Goal: Transaction & Acquisition: Obtain resource

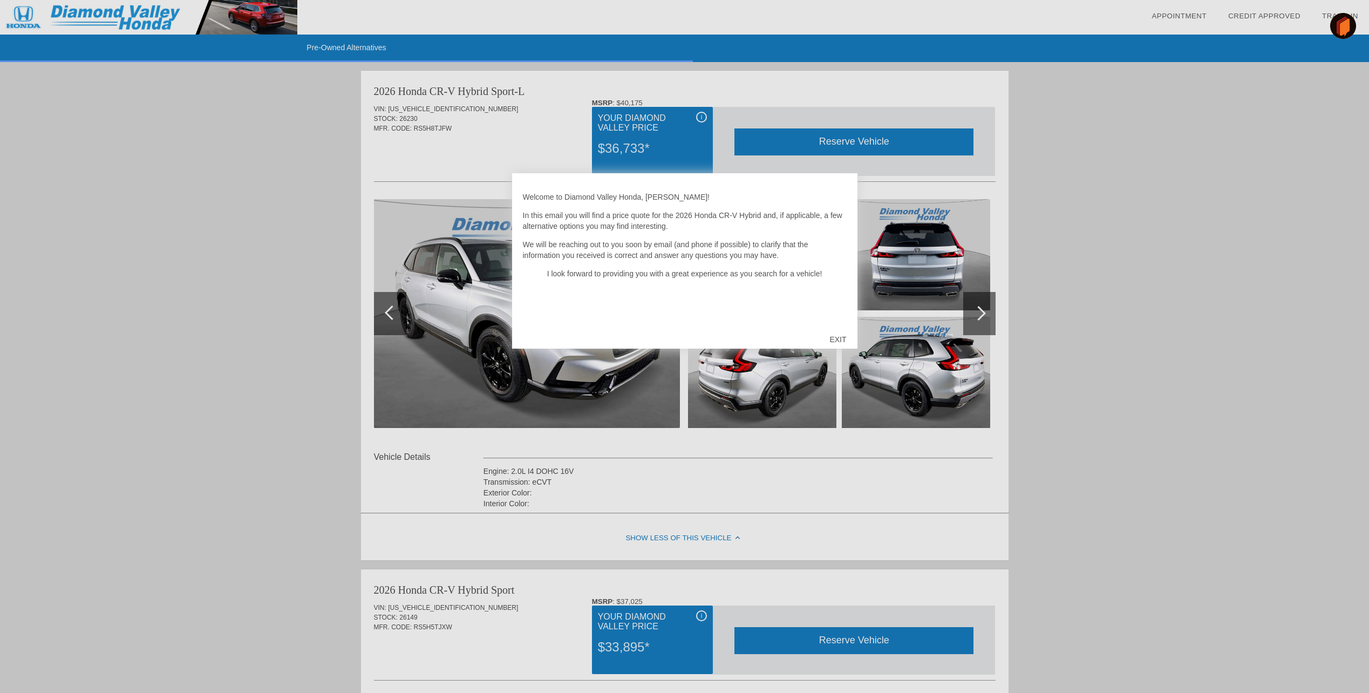
click at [837, 336] on div "EXIT" at bounding box center [837, 339] width 38 height 32
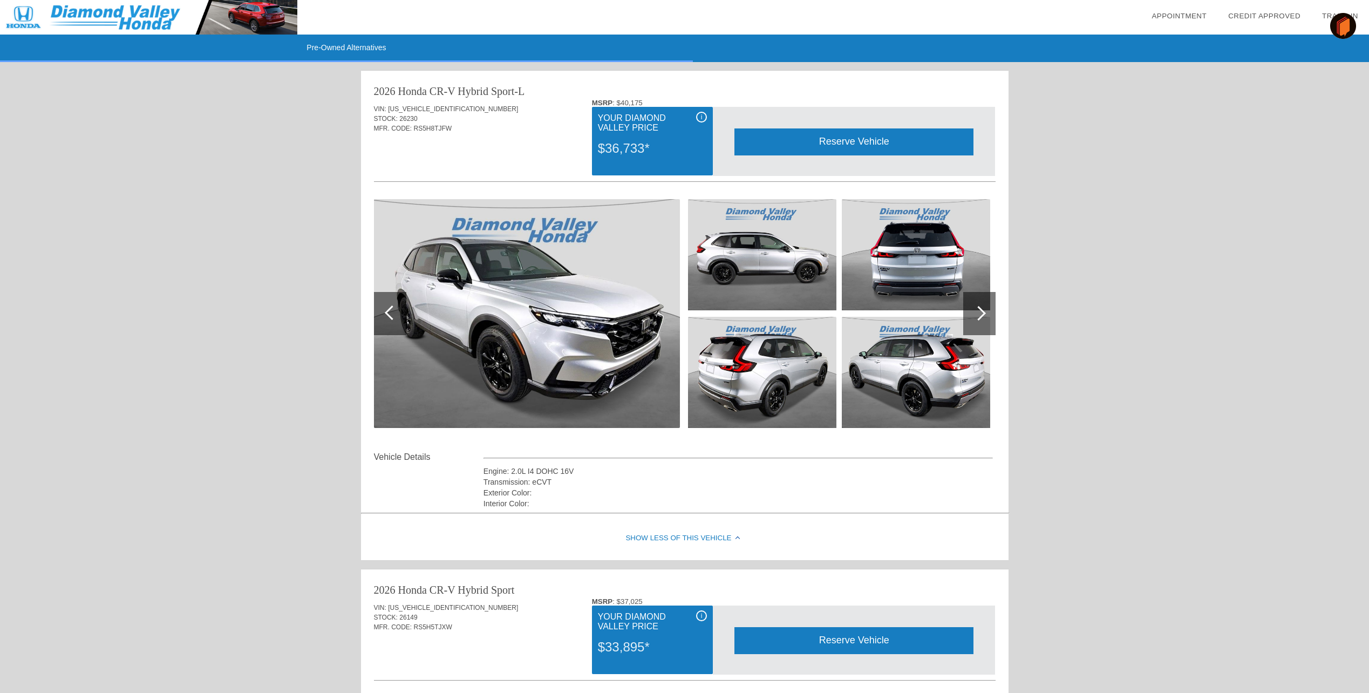
click at [566, 304] on img at bounding box center [527, 313] width 306 height 229
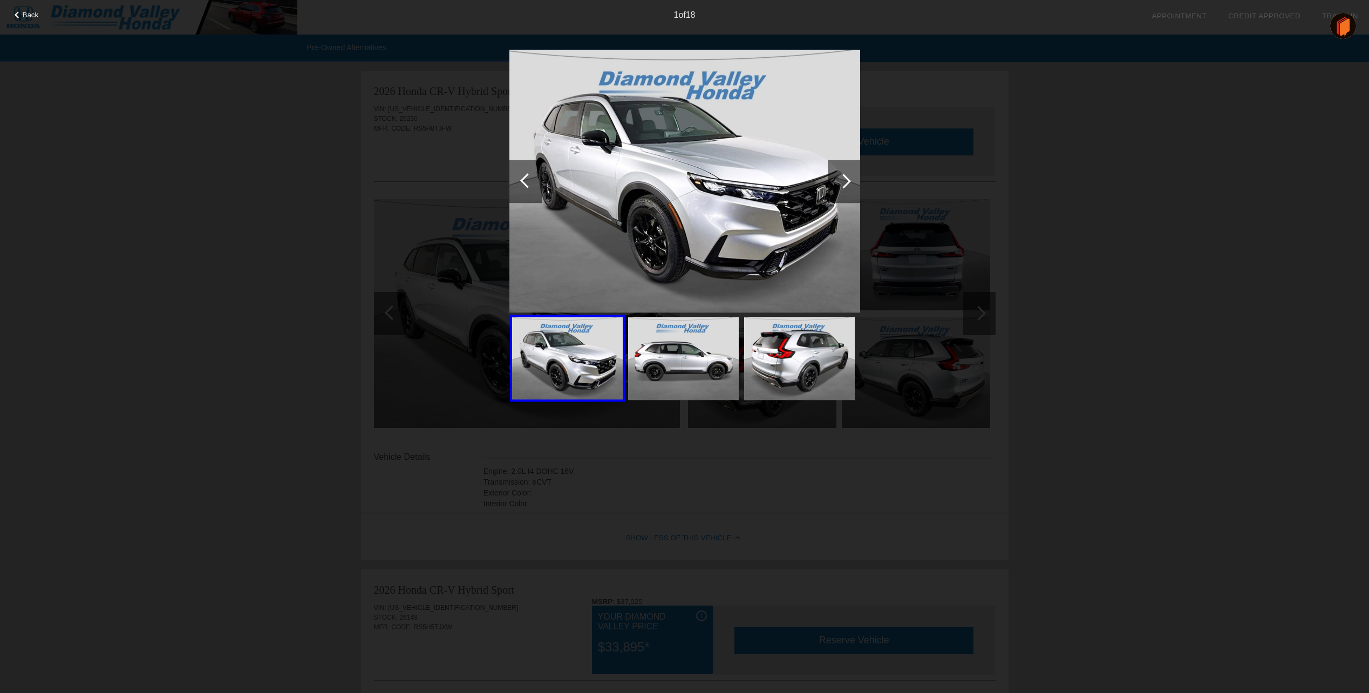
click at [837, 179] on div at bounding box center [843, 181] width 32 height 43
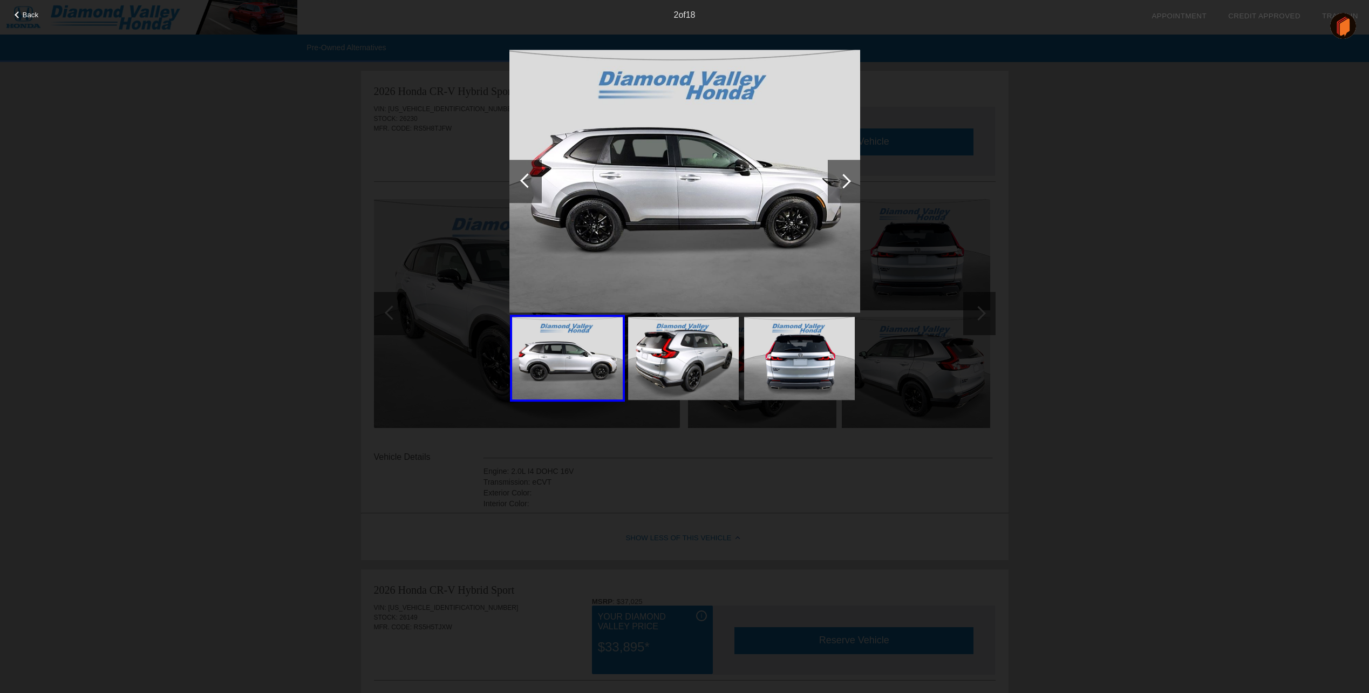
click at [837, 179] on div at bounding box center [843, 181] width 32 height 43
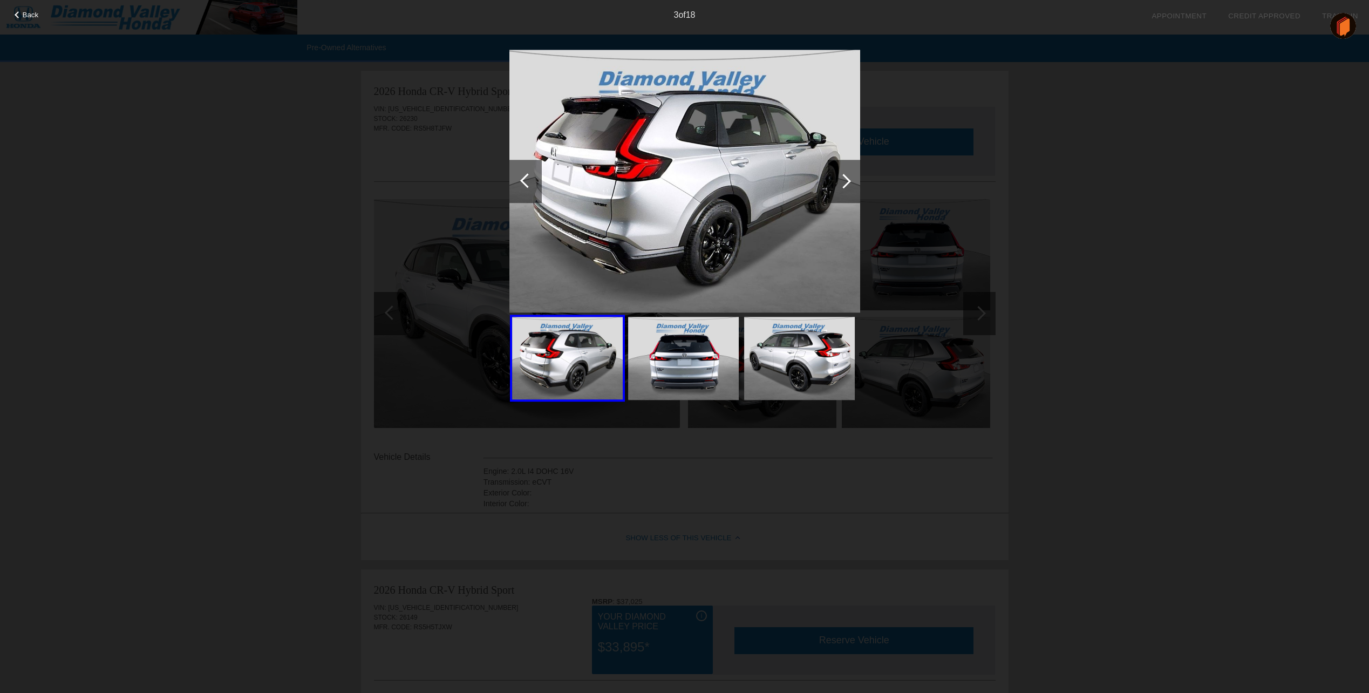
click at [837, 179] on div at bounding box center [843, 181] width 15 height 15
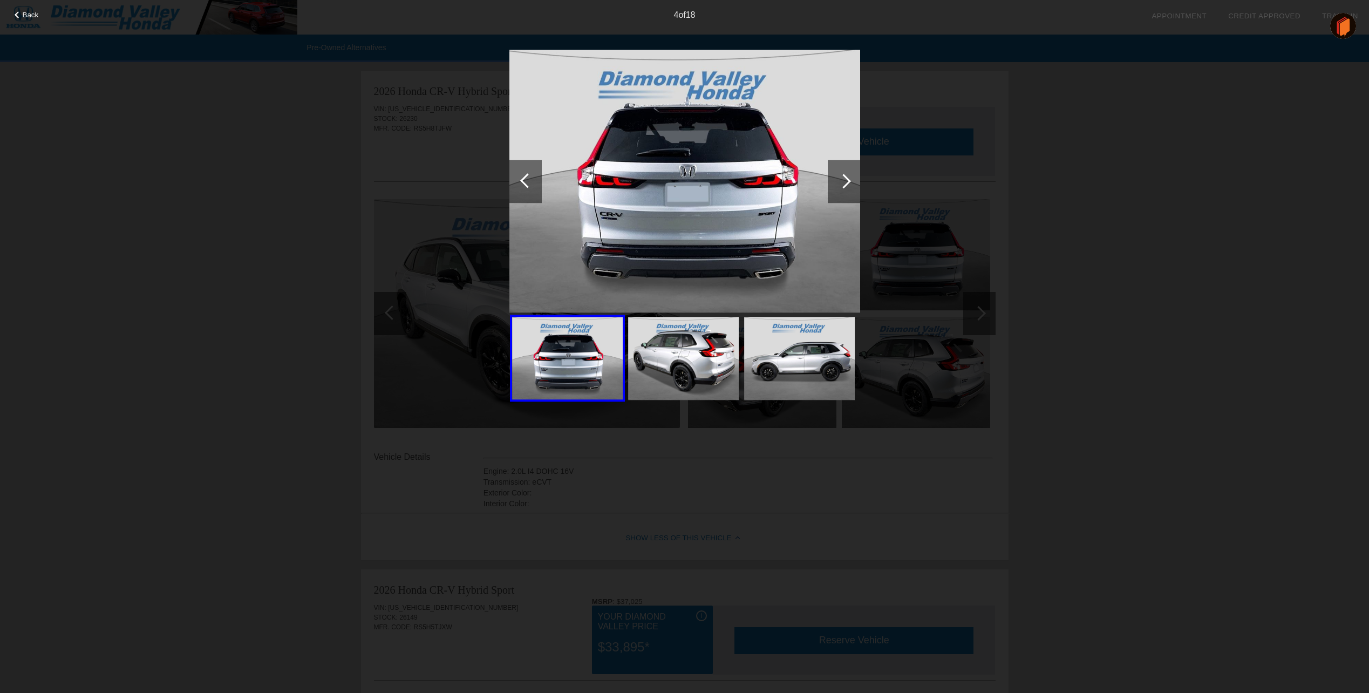
click at [837, 179] on div at bounding box center [843, 181] width 15 height 15
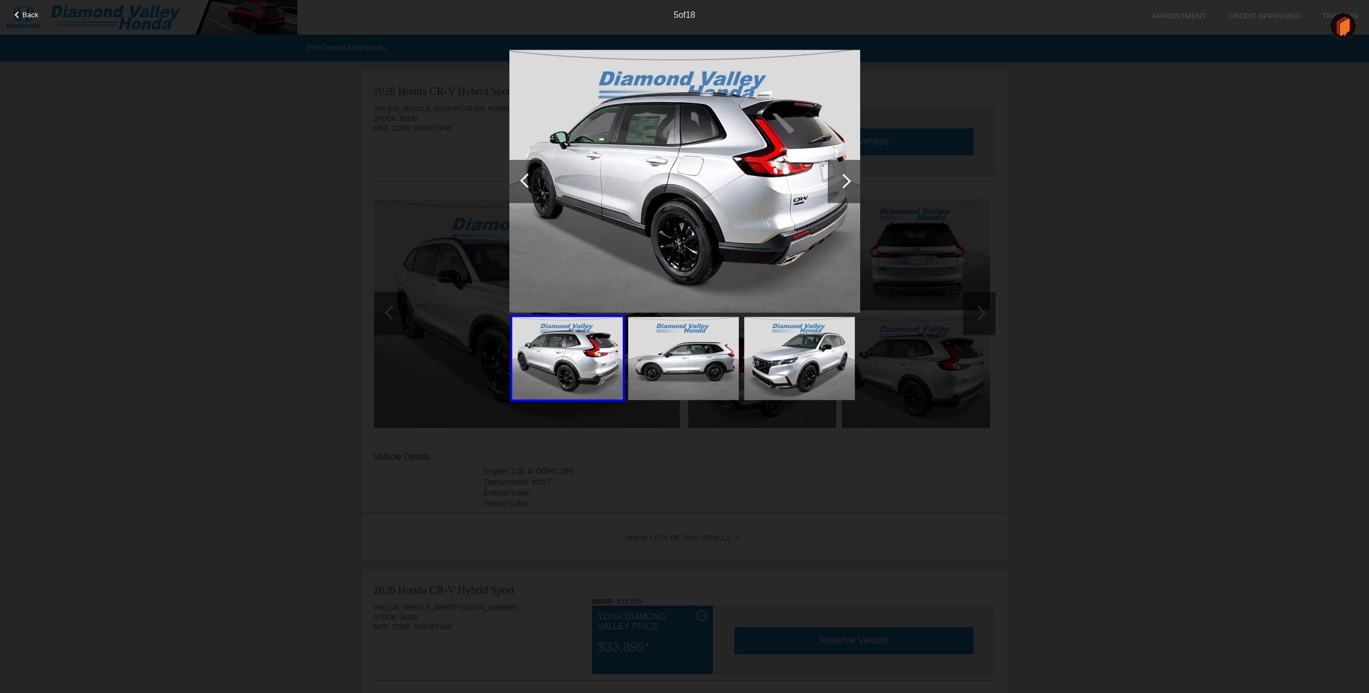
click at [837, 179] on div at bounding box center [843, 181] width 15 height 15
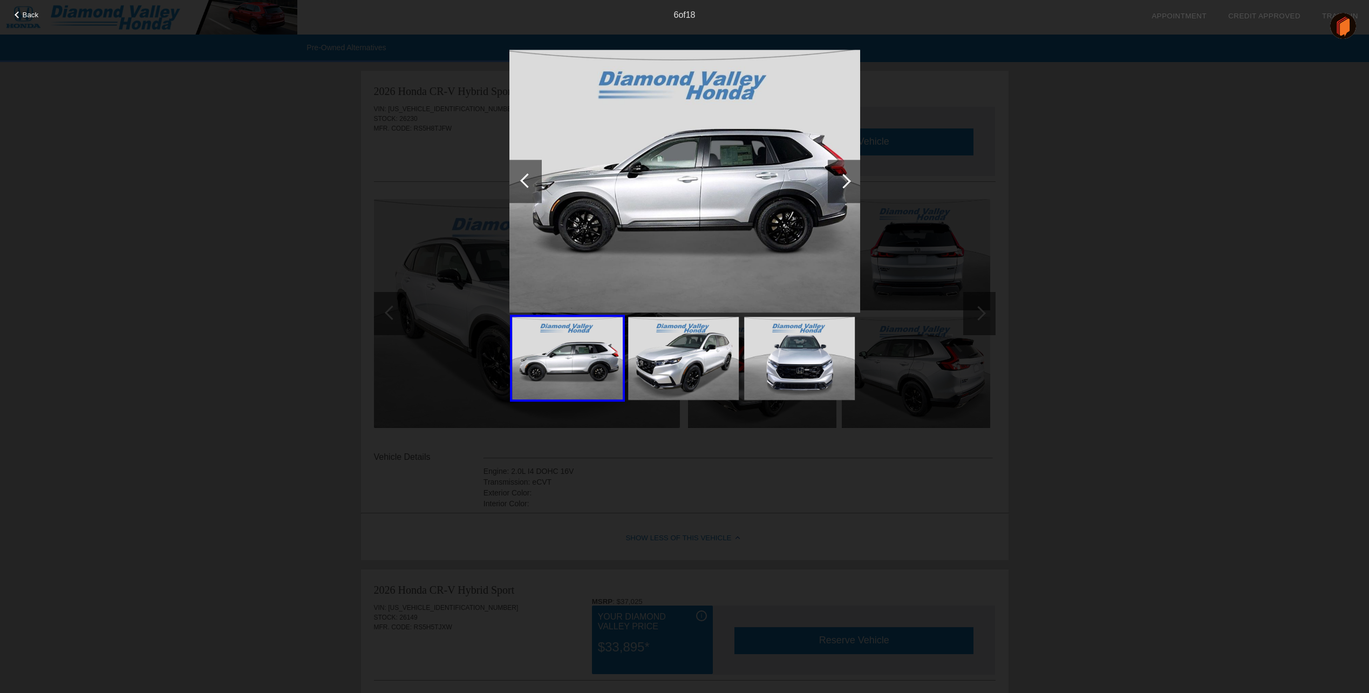
click at [837, 179] on div at bounding box center [843, 181] width 15 height 15
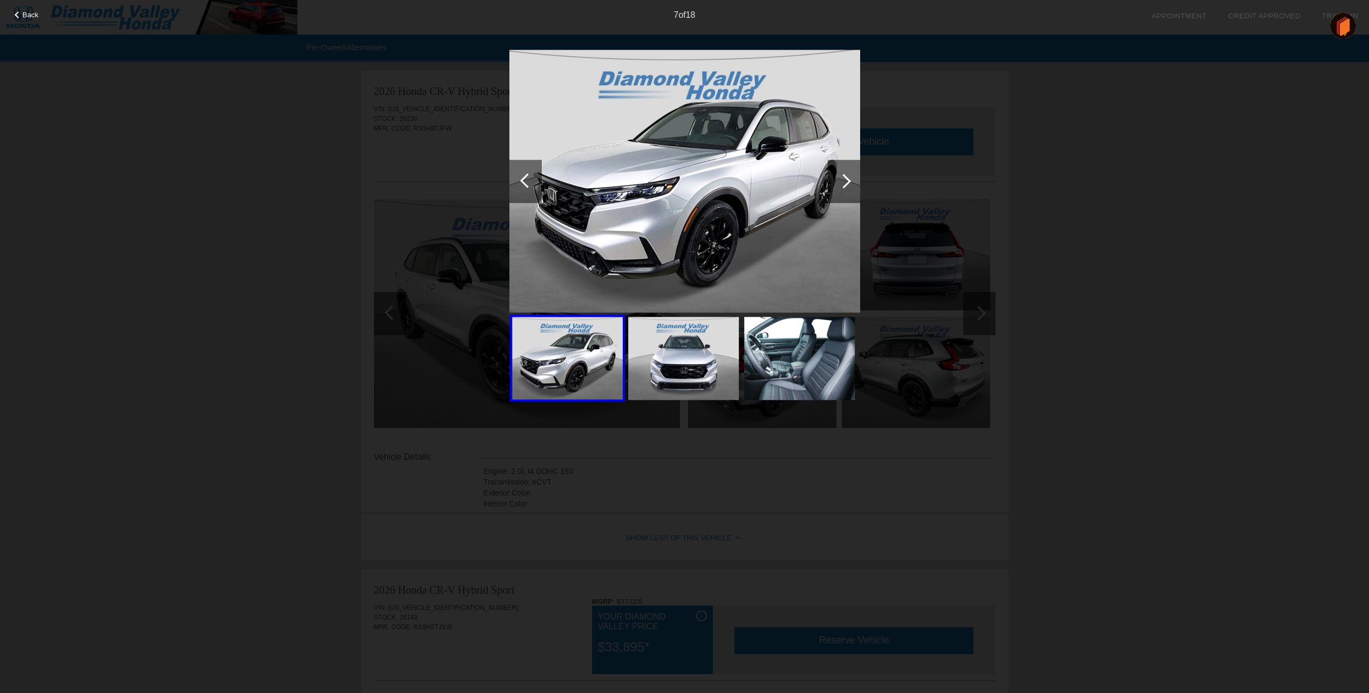
click at [837, 179] on div at bounding box center [843, 181] width 15 height 15
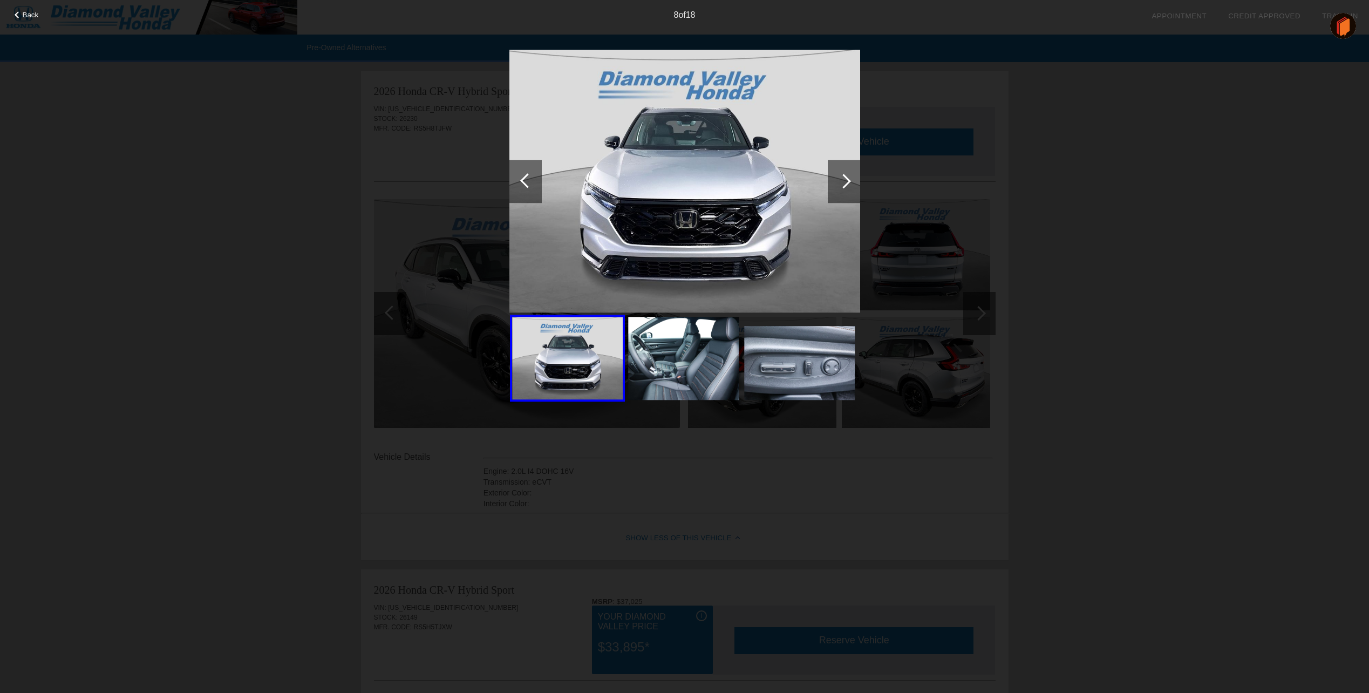
click at [837, 179] on div at bounding box center [843, 181] width 15 height 15
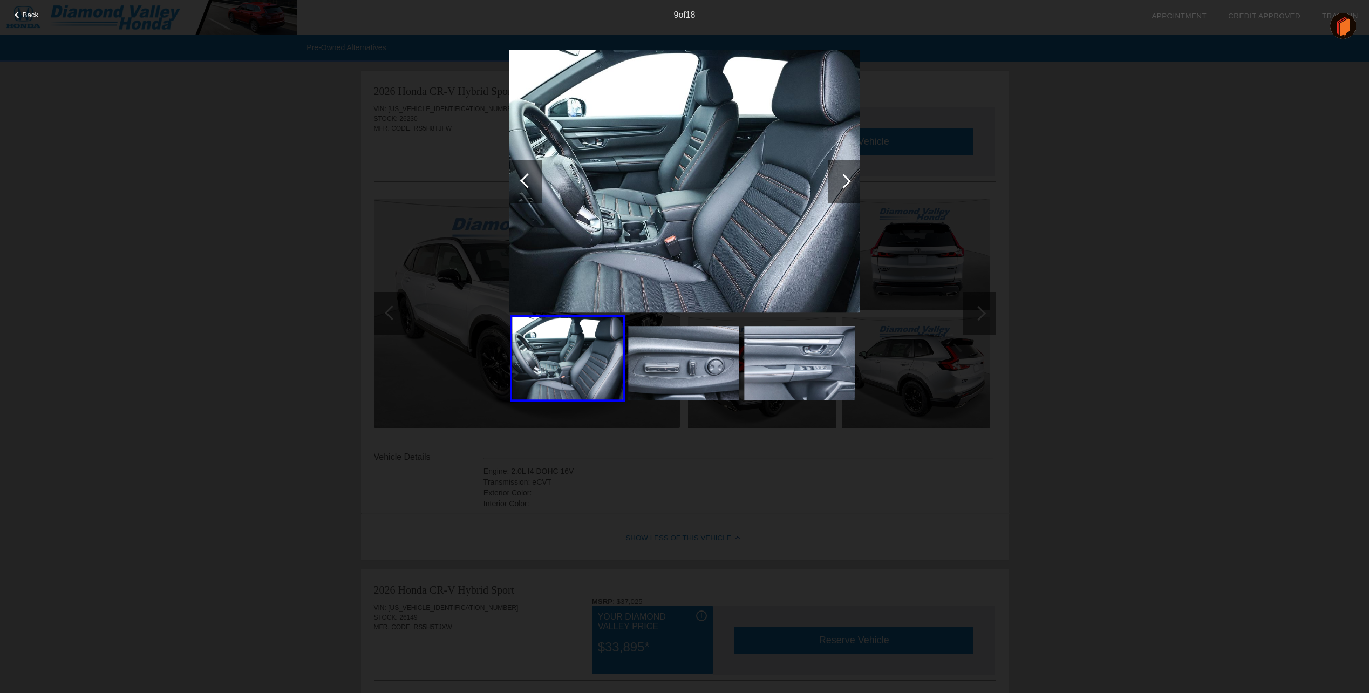
click at [837, 179] on div at bounding box center [843, 181] width 15 height 15
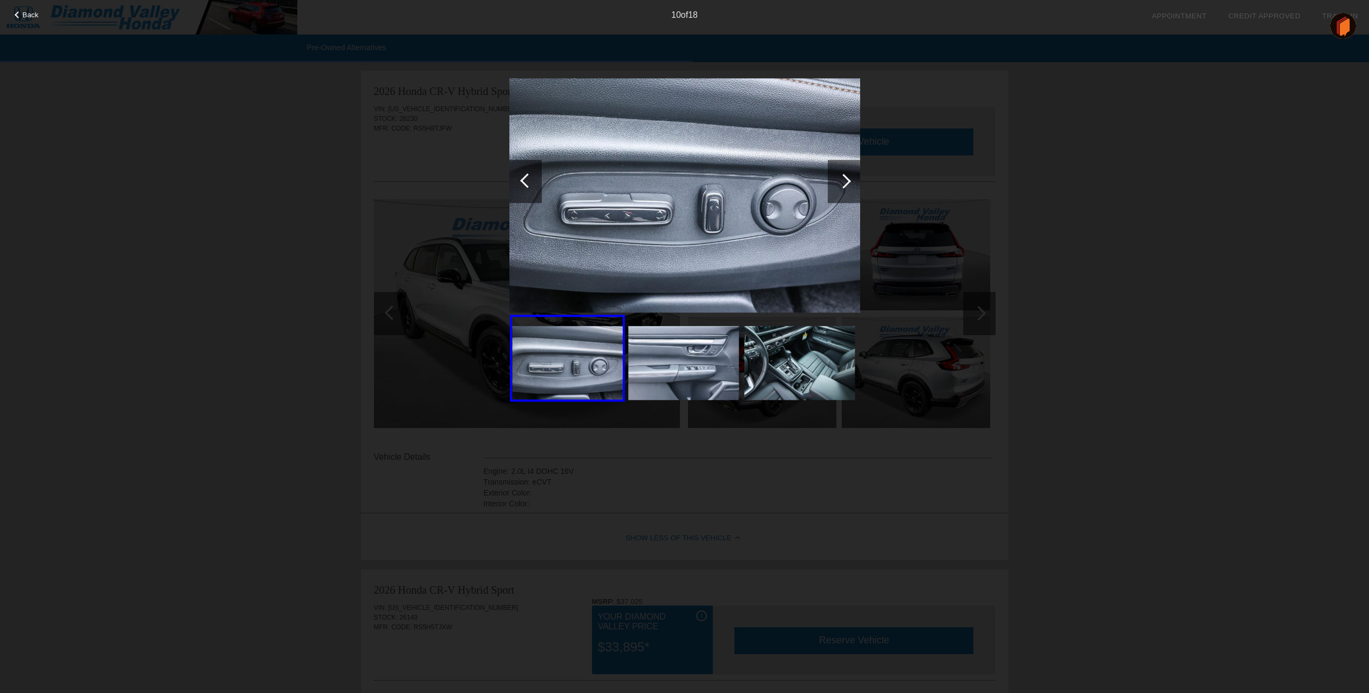
click at [837, 179] on div at bounding box center [843, 181] width 15 height 15
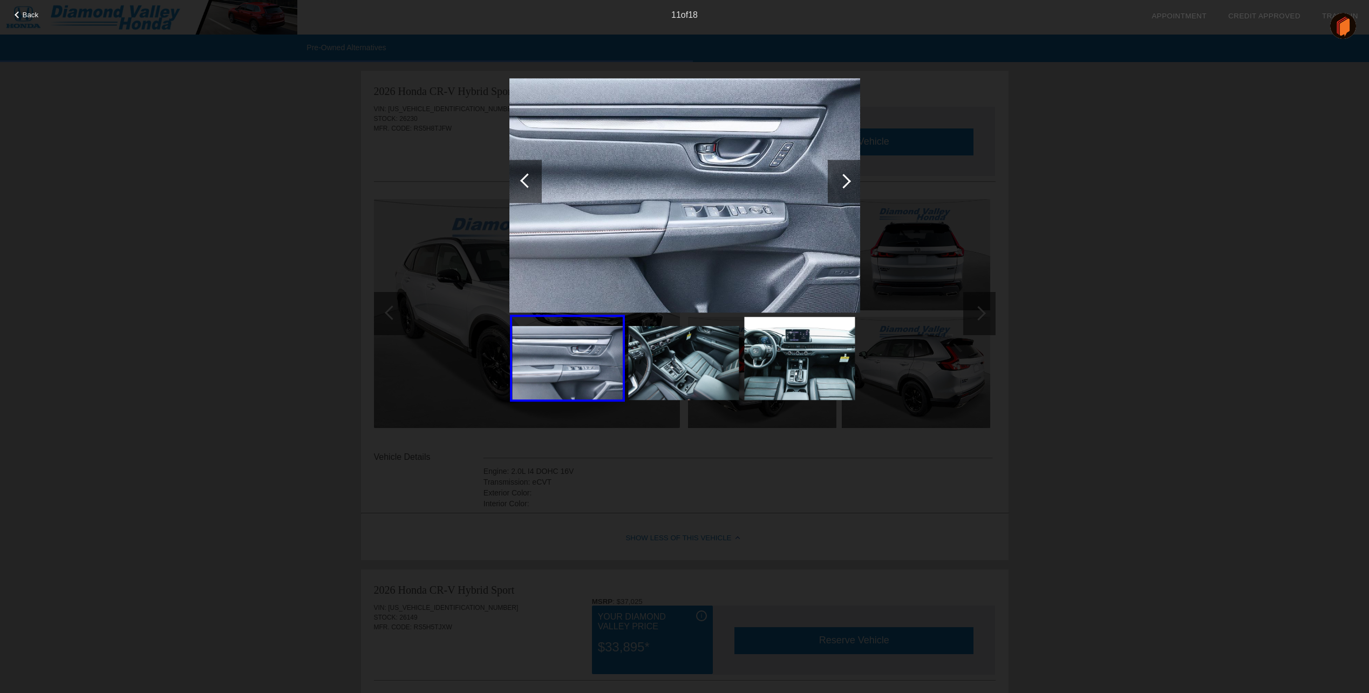
click at [837, 179] on div at bounding box center [843, 181] width 15 height 15
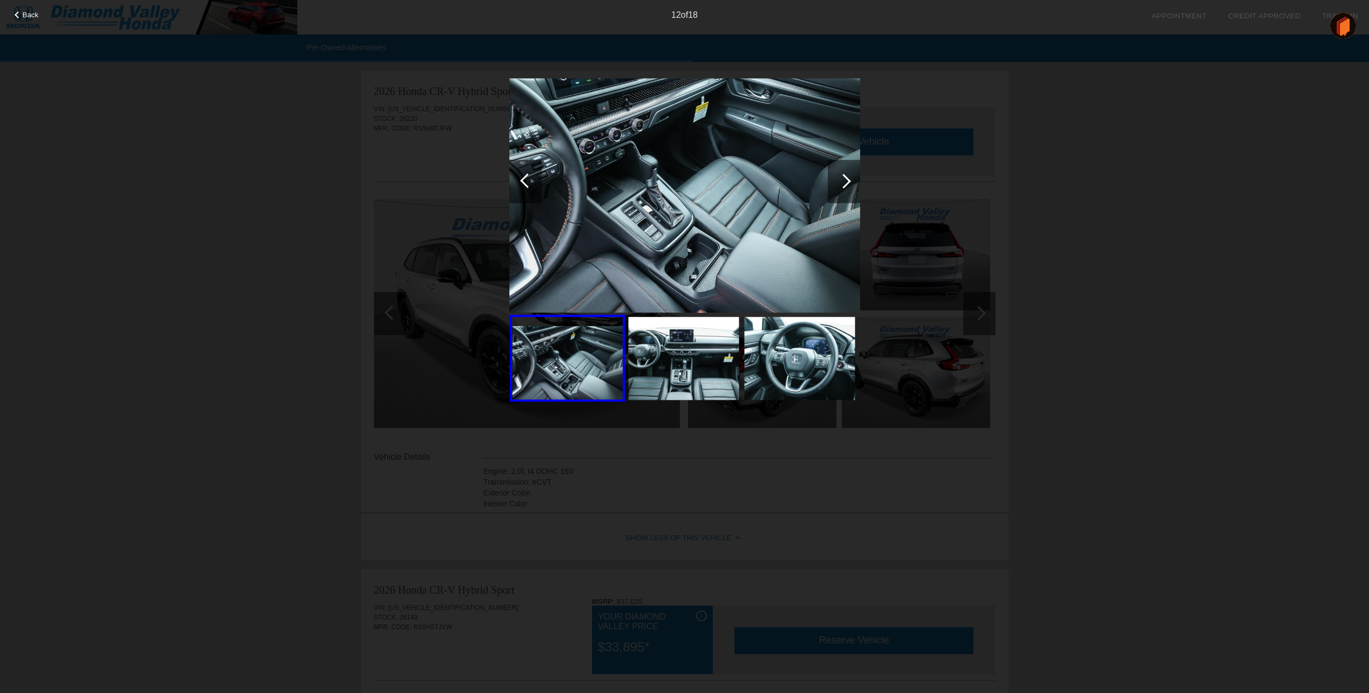
click at [837, 179] on div at bounding box center [843, 181] width 15 height 15
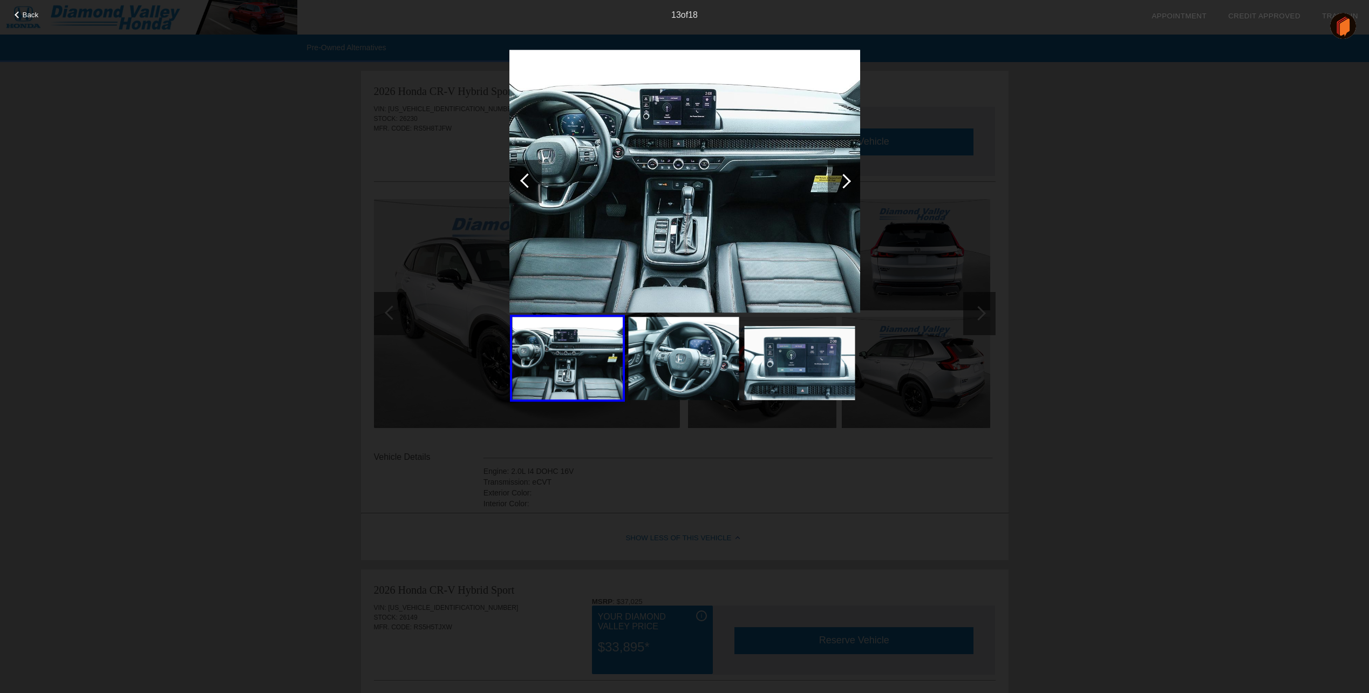
click at [837, 179] on div at bounding box center [843, 181] width 15 height 15
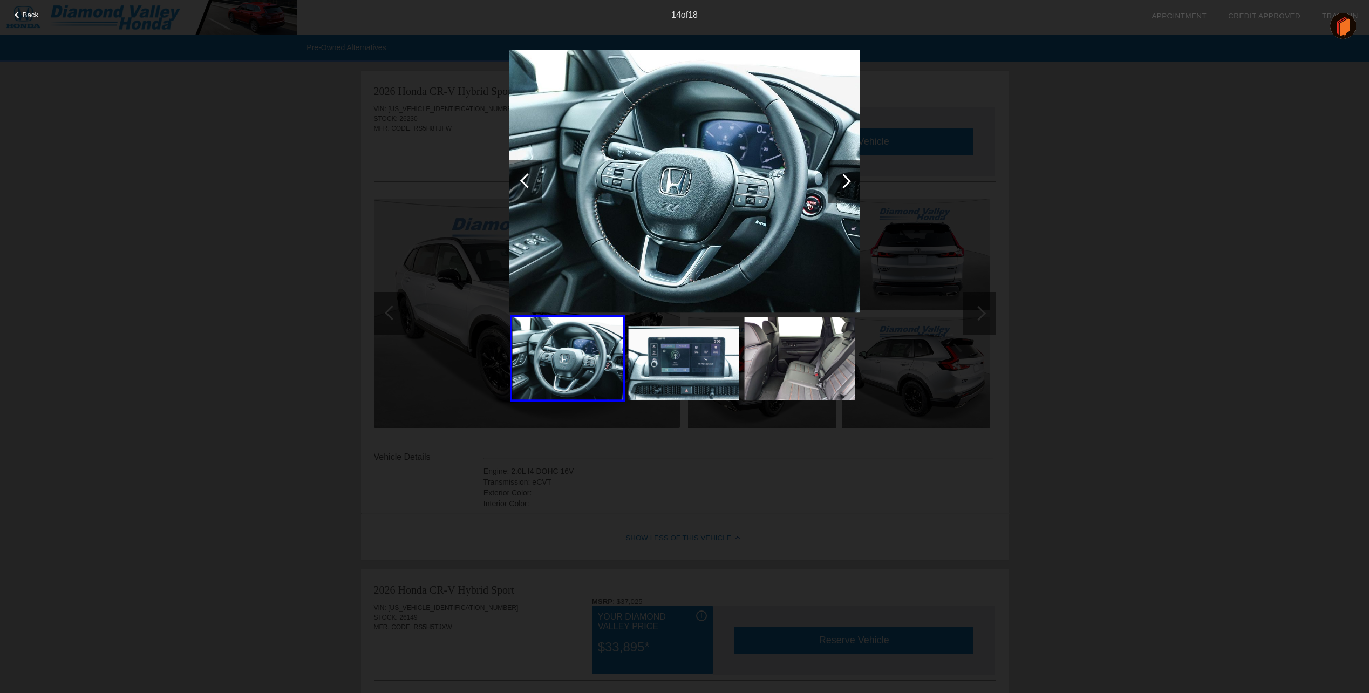
click at [837, 179] on div at bounding box center [843, 181] width 15 height 15
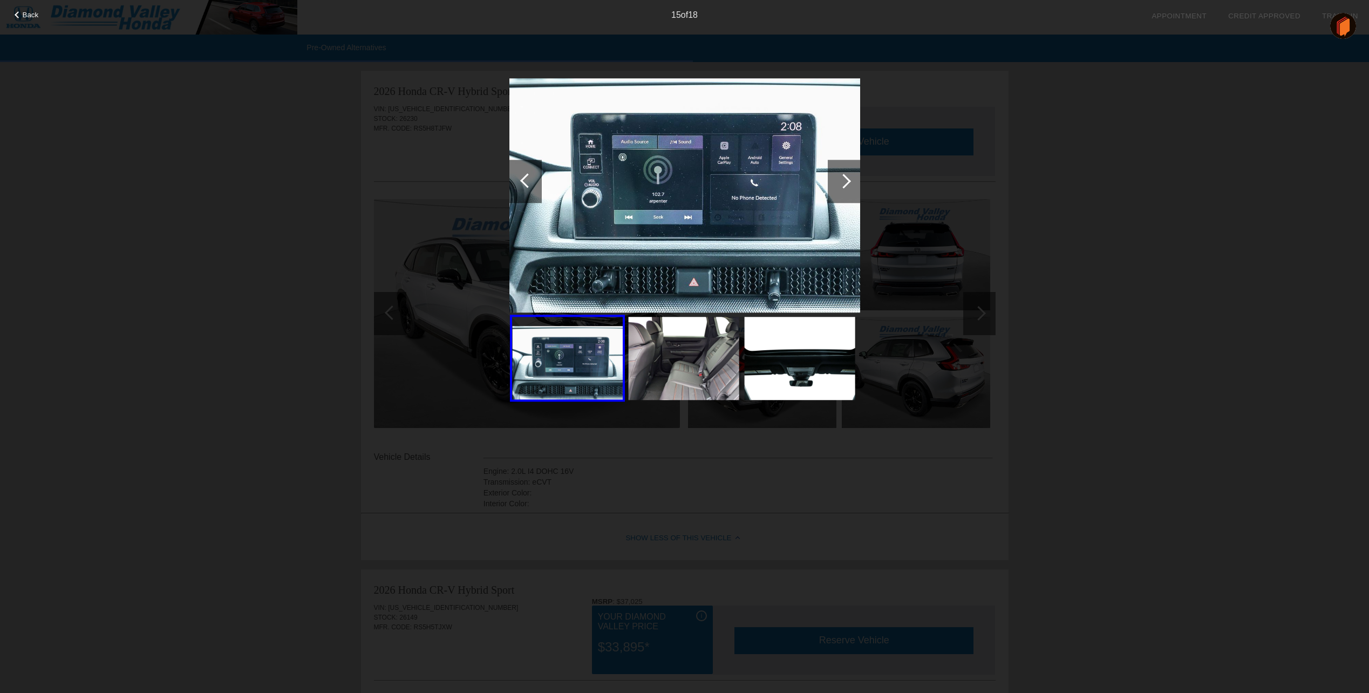
click at [837, 179] on div at bounding box center [843, 181] width 15 height 15
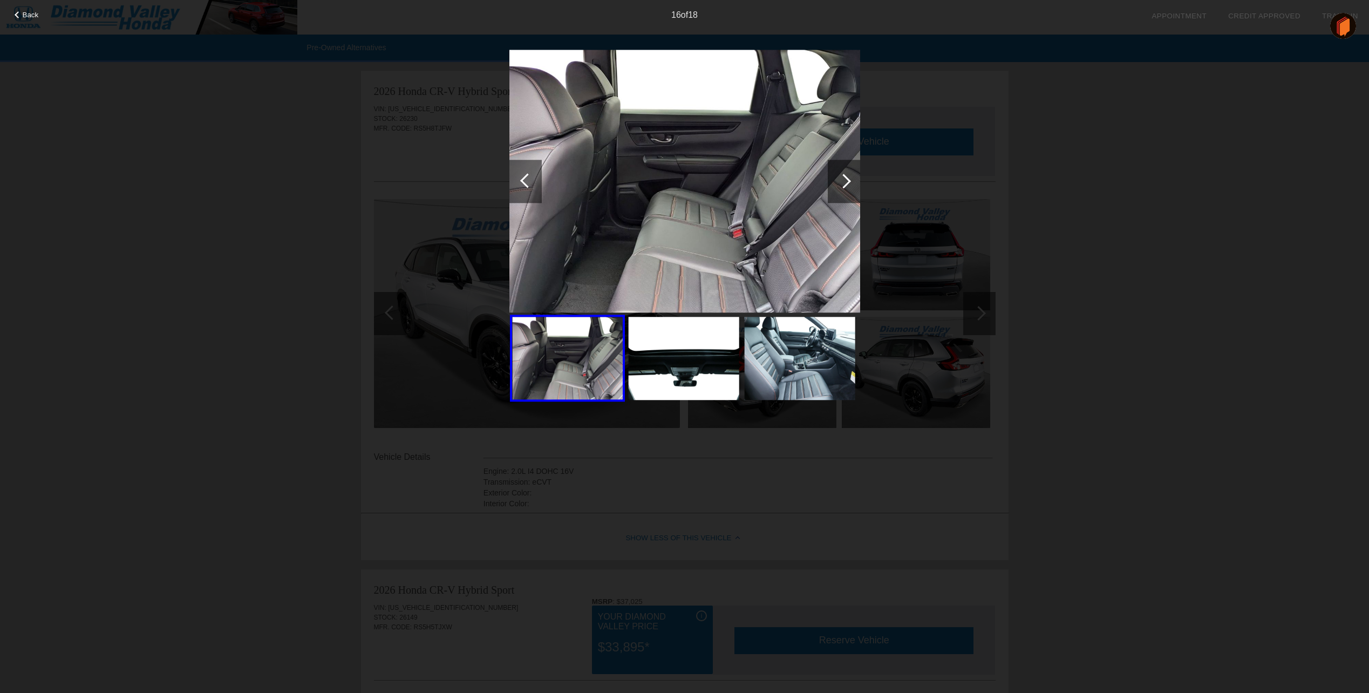
click at [837, 179] on div at bounding box center [843, 181] width 15 height 15
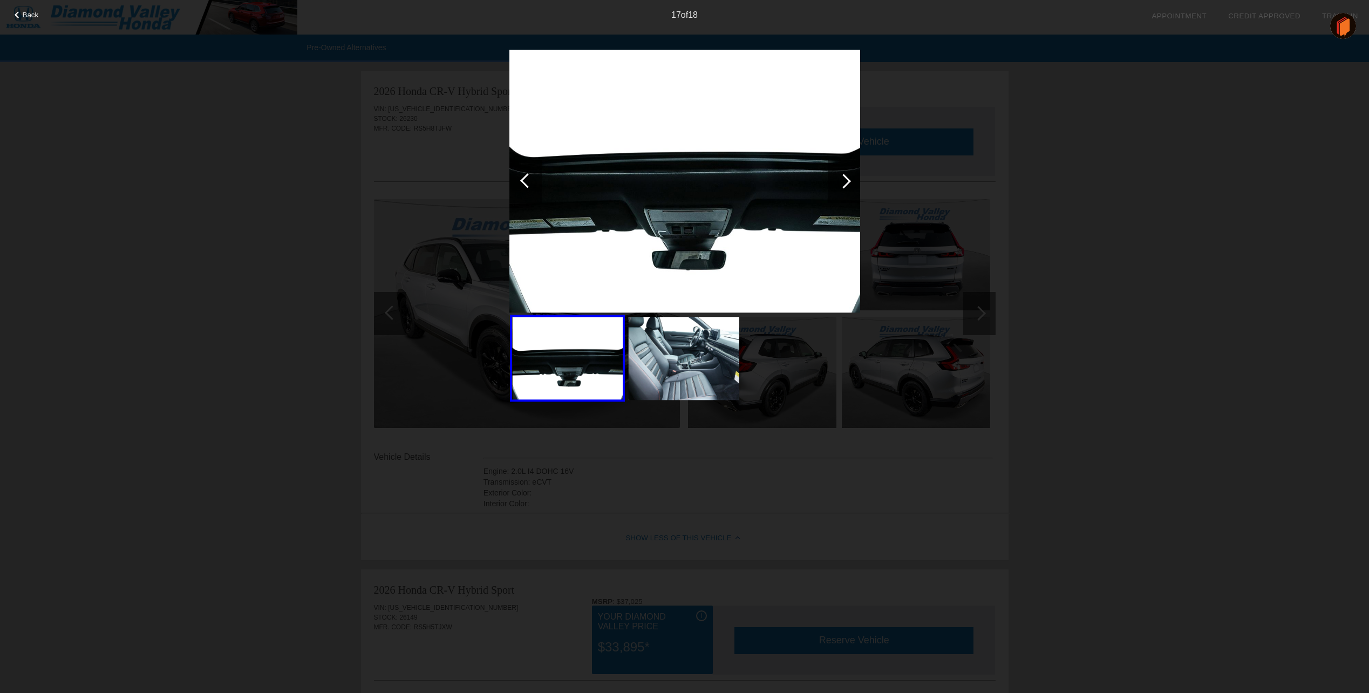
click at [837, 179] on div at bounding box center [843, 181] width 15 height 15
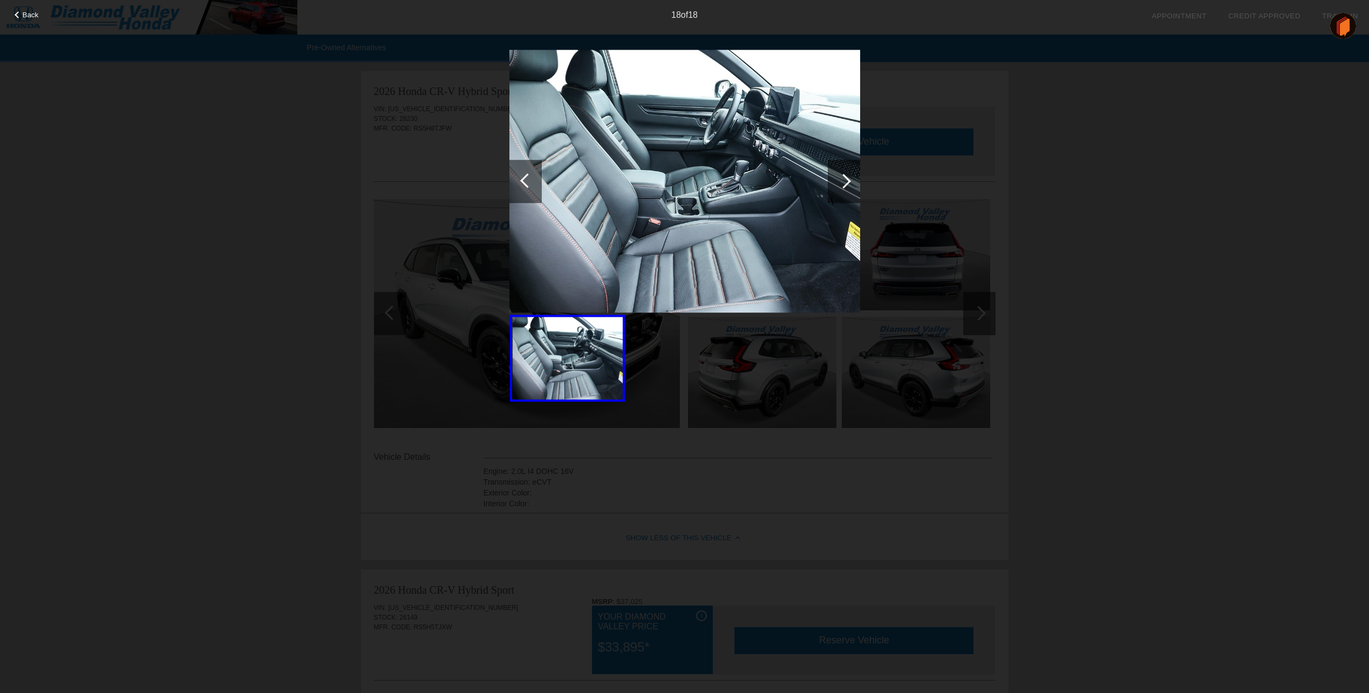
click at [837, 179] on div at bounding box center [843, 181] width 15 height 15
click at [1131, 173] on div "Back 18 of 18" at bounding box center [684, 346] width 1369 height 693
drag, startPoint x: 1080, startPoint y: 207, endPoint x: 1061, endPoint y: 237, distance: 35.9
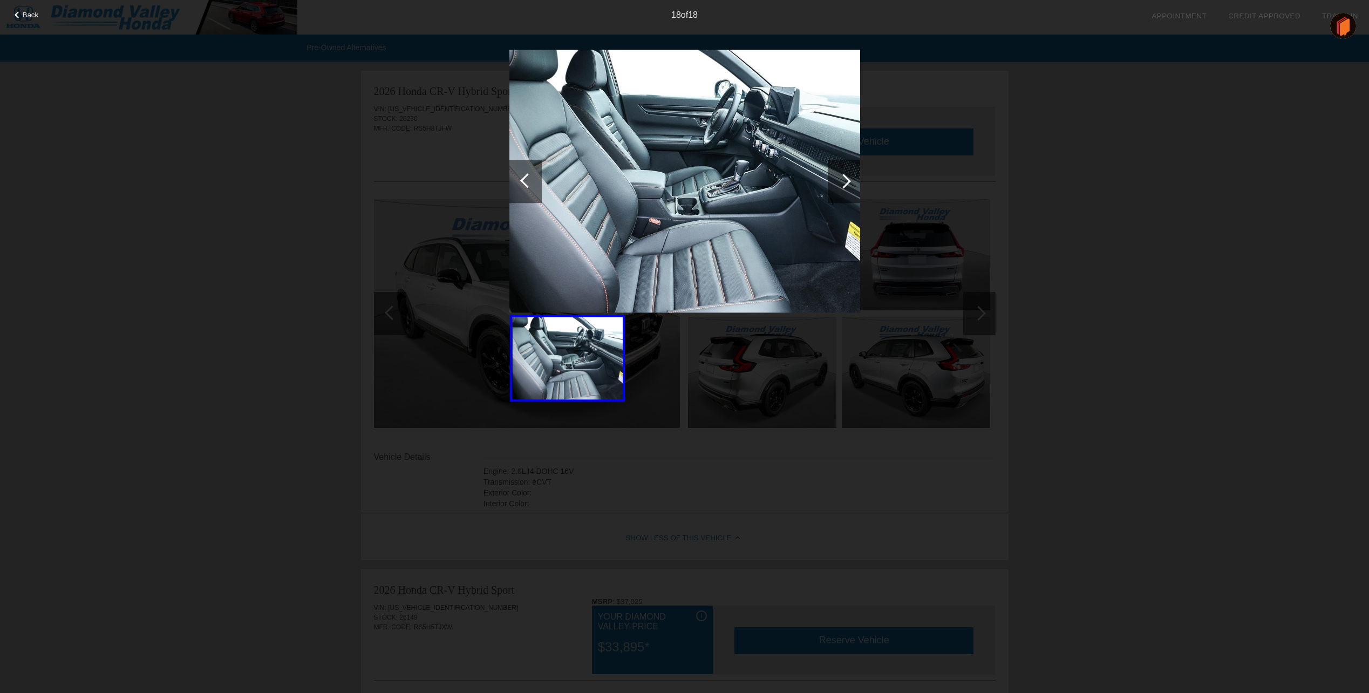
click at [1061, 237] on div "Back 18 of 18" at bounding box center [684, 346] width 1369 height 693
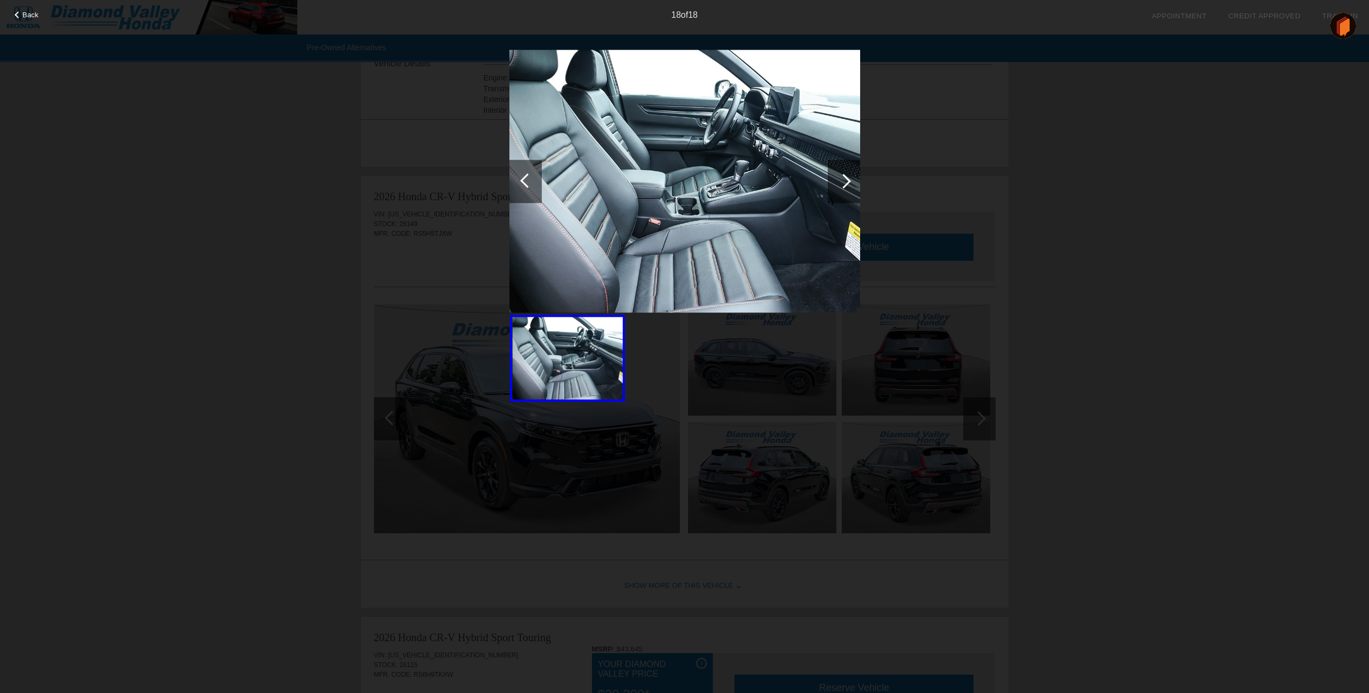
scroll to position [432, 0]
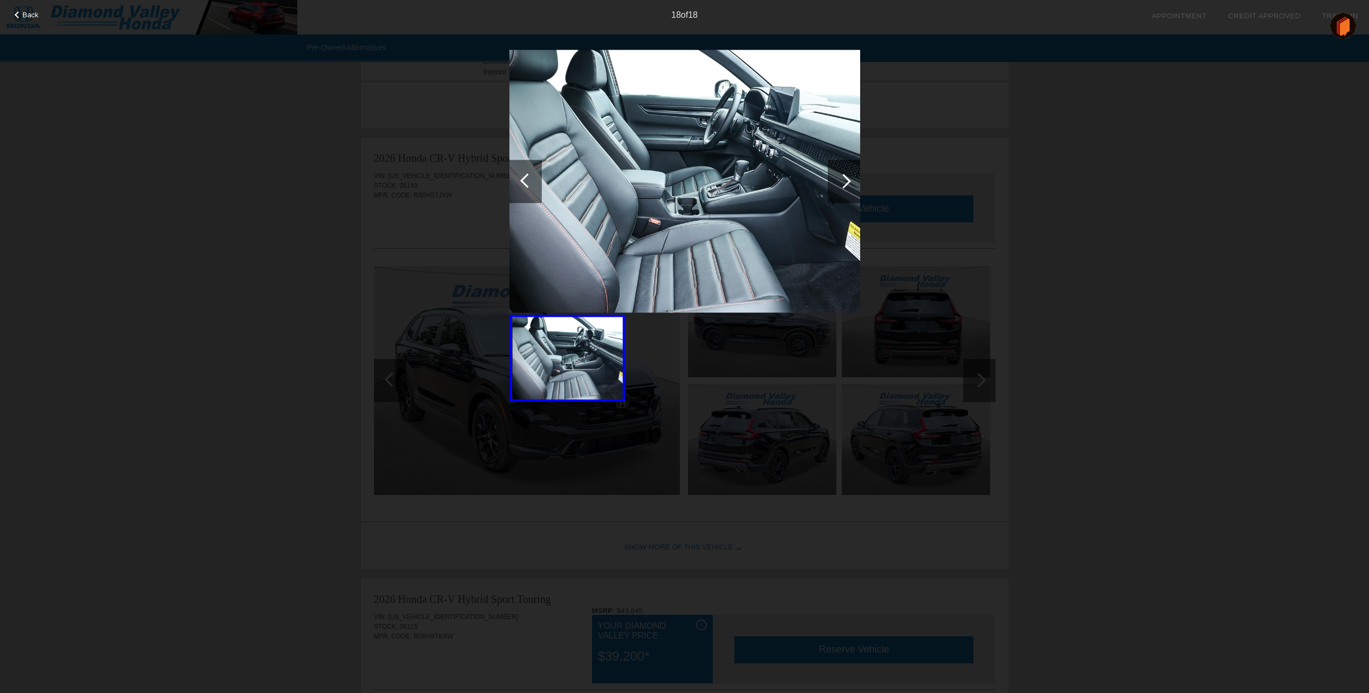
click at [517, 185] on div at bounding box center [525, 181] width 32 height 43
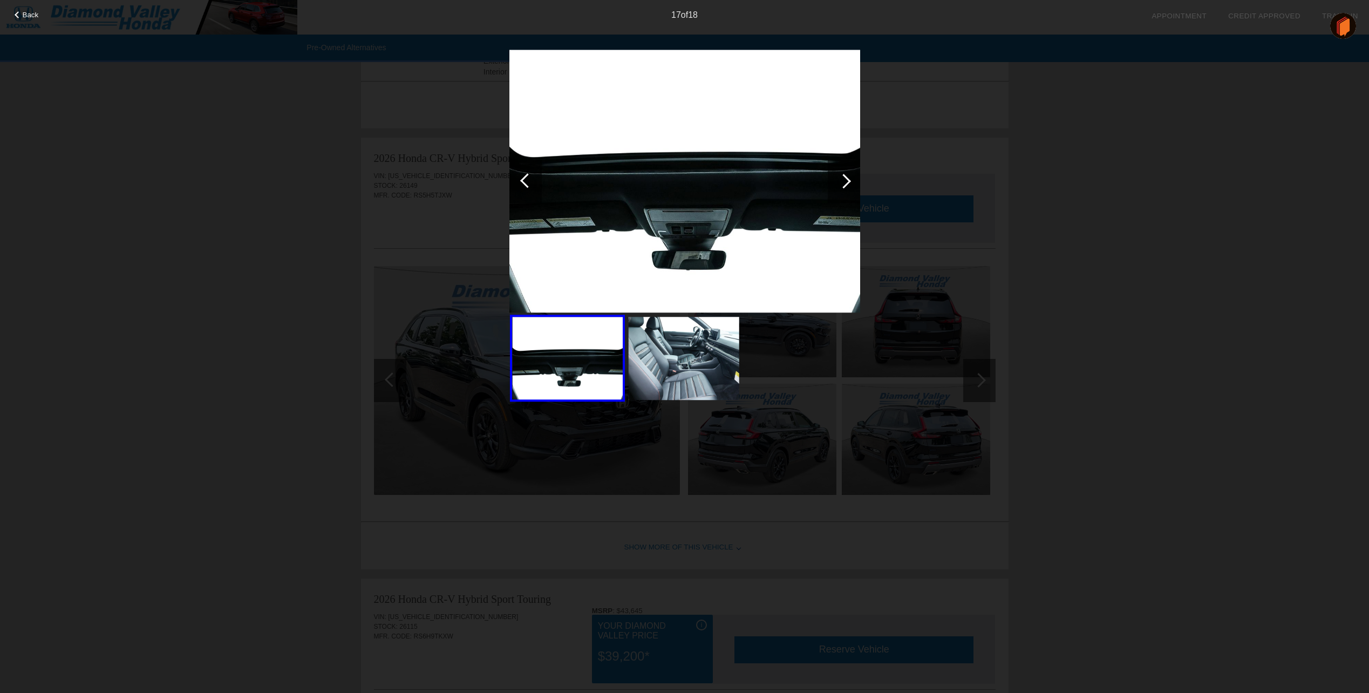
click at [518, 184] on div at bounding box center [525, 181] width 32 height 43
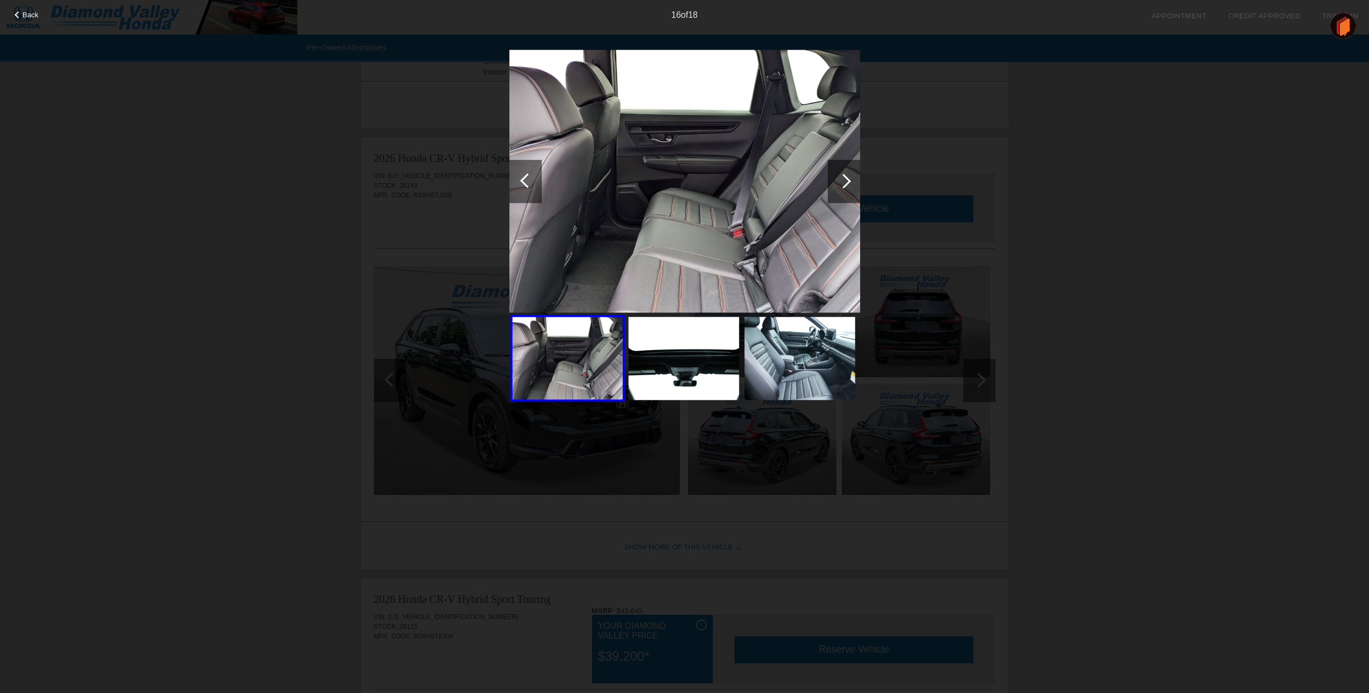
click at [518, 184] on div at bounding box center [525, 181] width 32 height 43
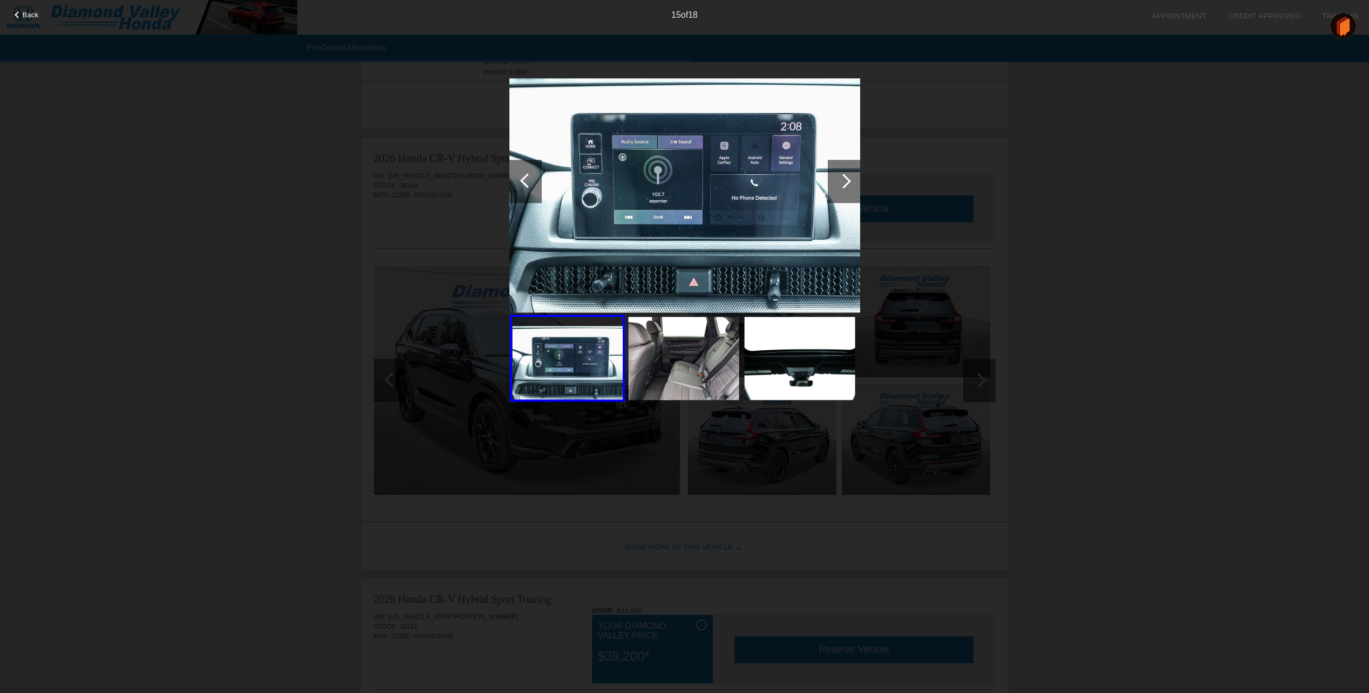
click at [518, 184] on div at bounding box center [525, 181] width 32 height 43
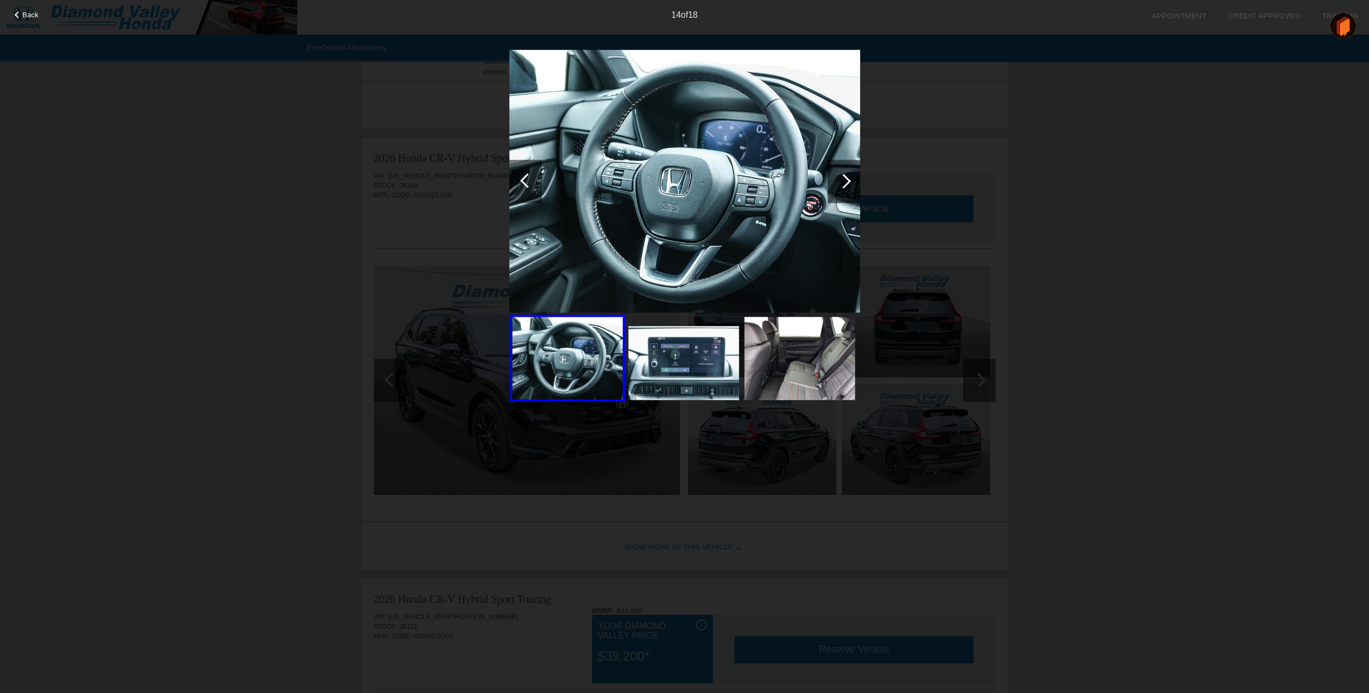
click at [518, 184] on div at bounding box center [525, 181] width 32 height 43
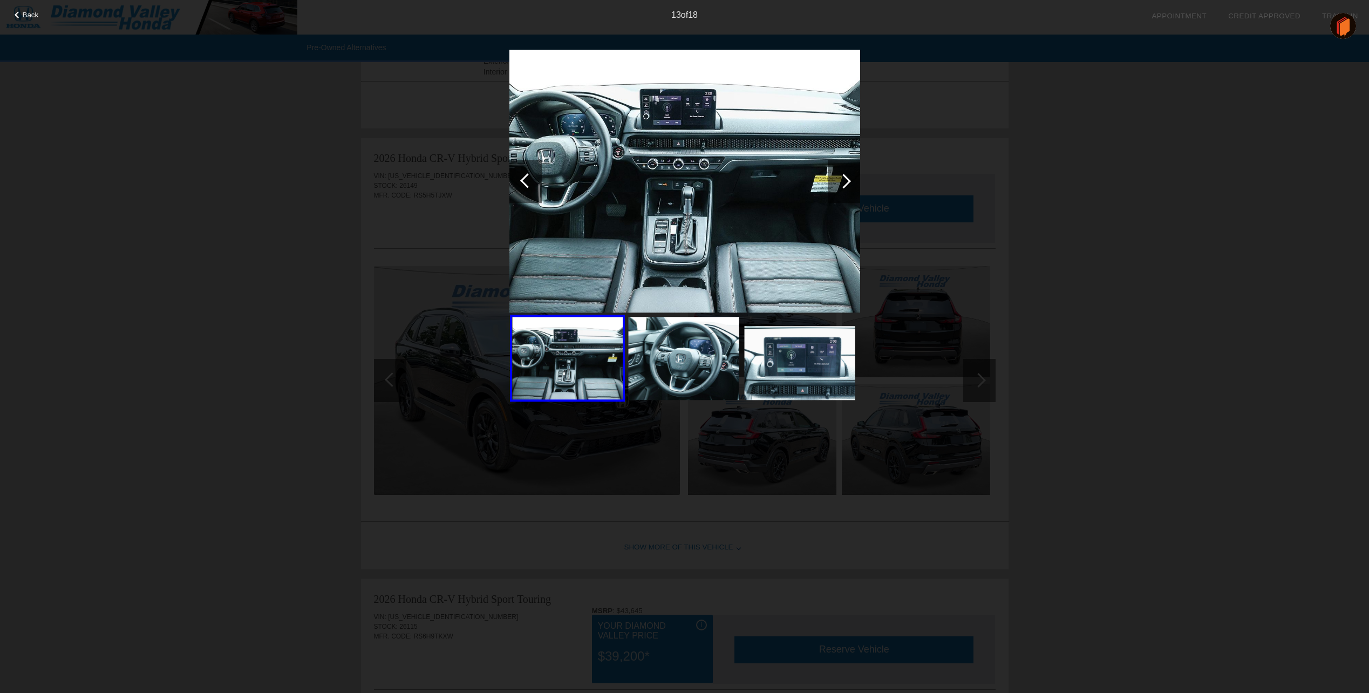
click at [518, 184] on div at bounding box center [525, 181] width 32 height 43
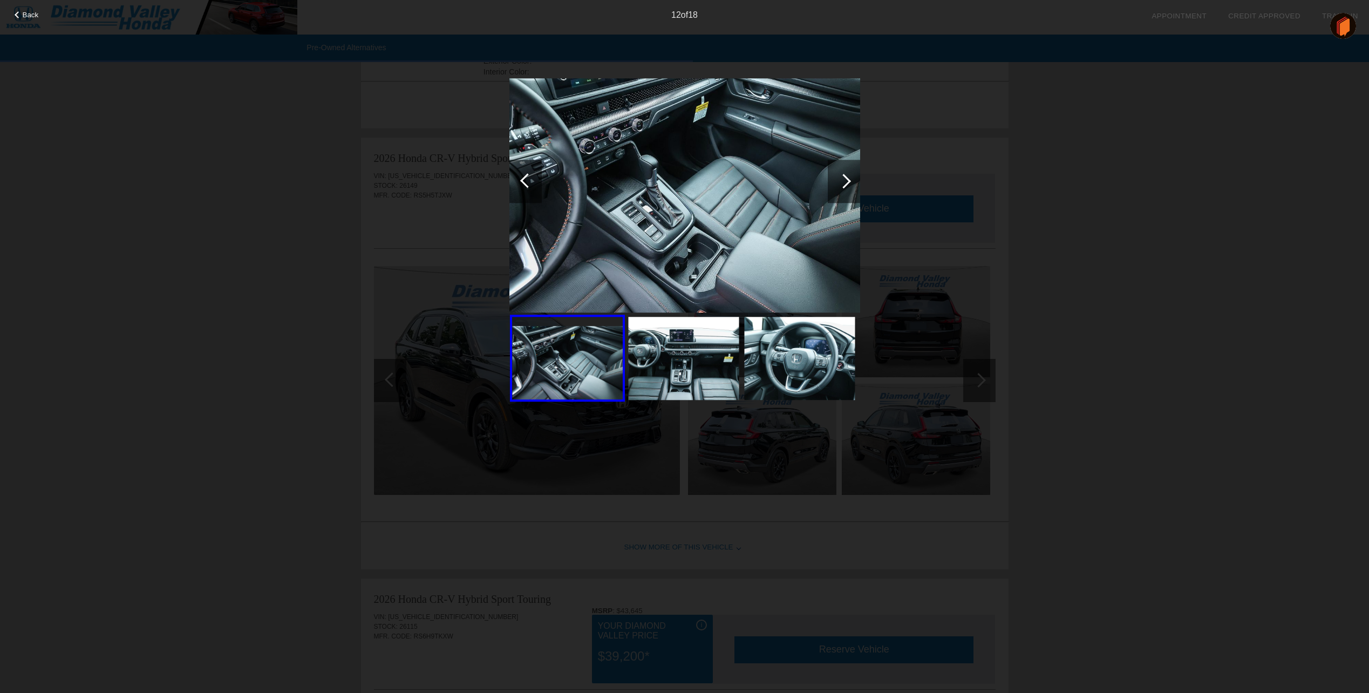
click at [518, 184] on div at bounding box center [525, 181] width 32 height 43
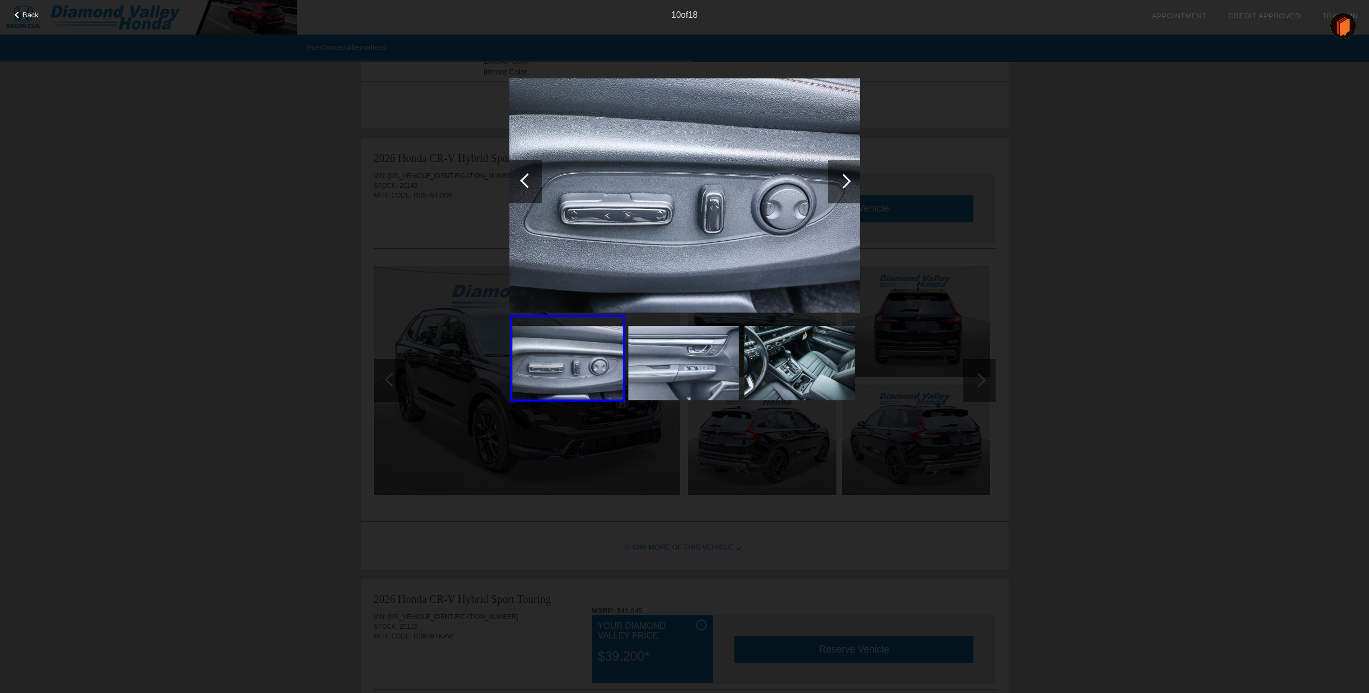
click at [518, 184] on div at bounding box center [525, 181] width 32 height 43
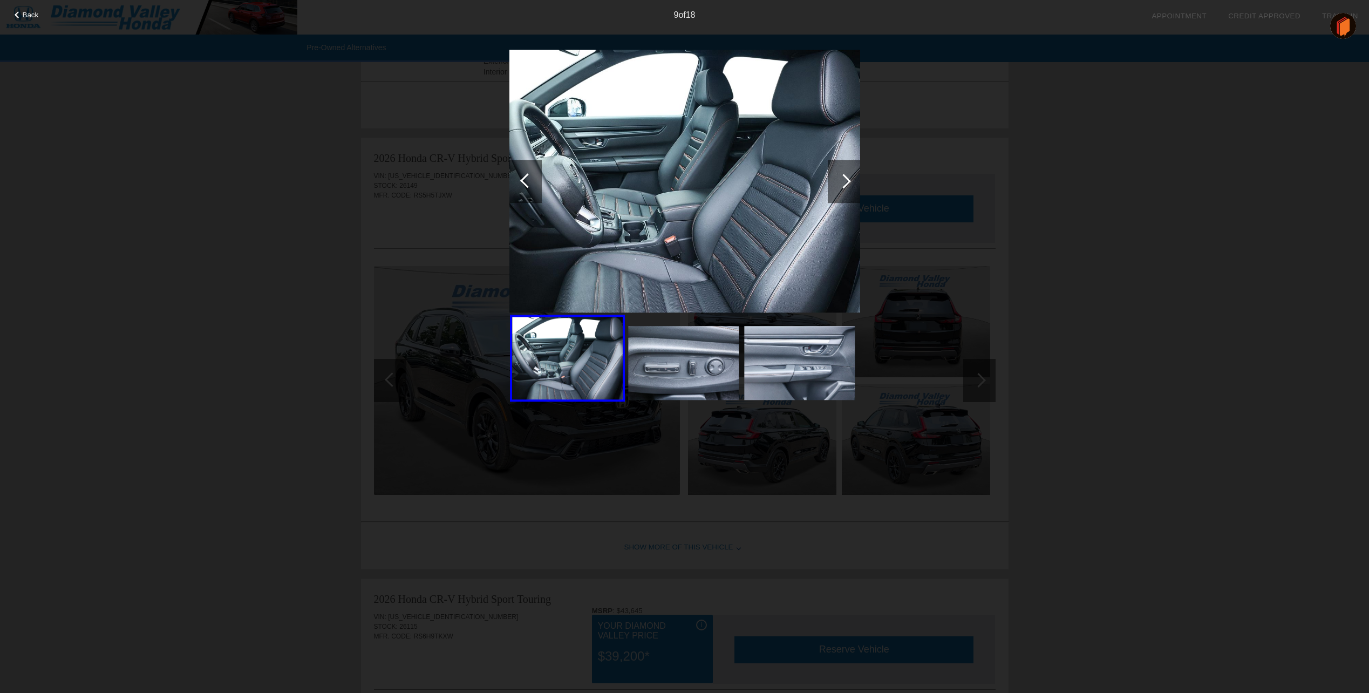
click at [518, 184] on div at bounding box center [525, 181] width 32 height 43
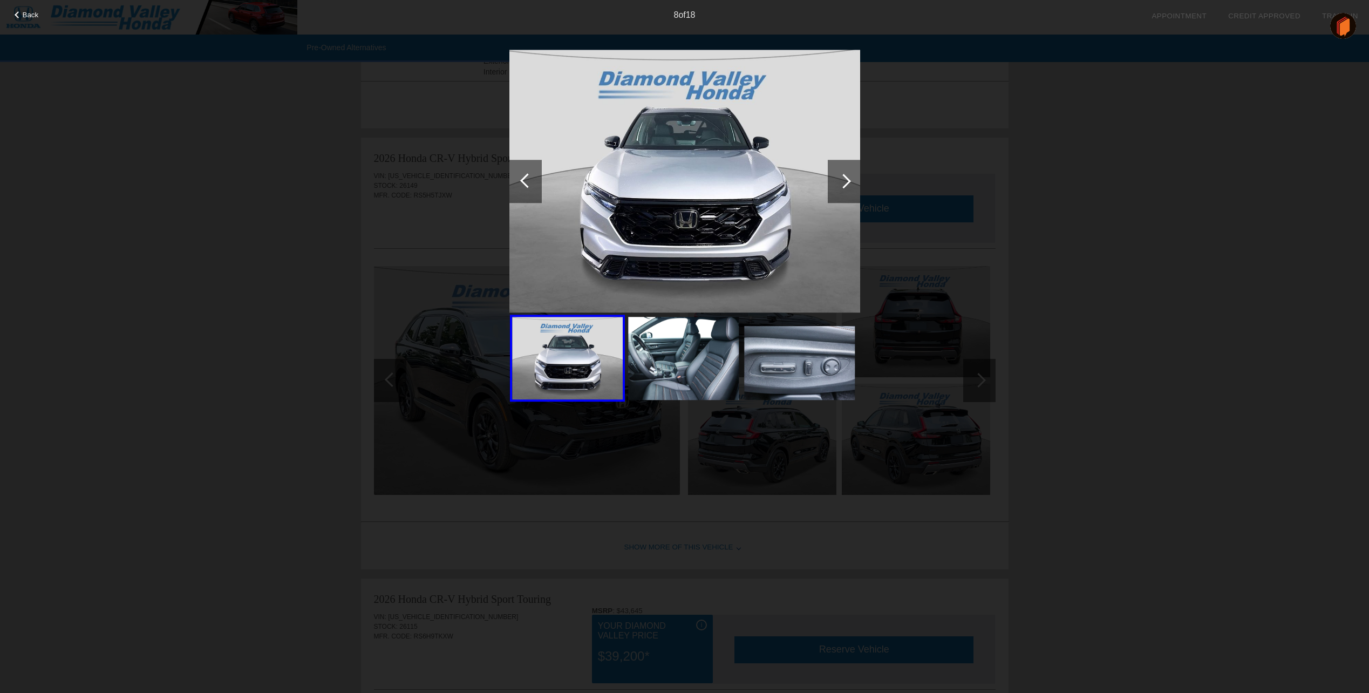
click at [518, 184] on div at bounding box center [525, 181] width 32 height 43
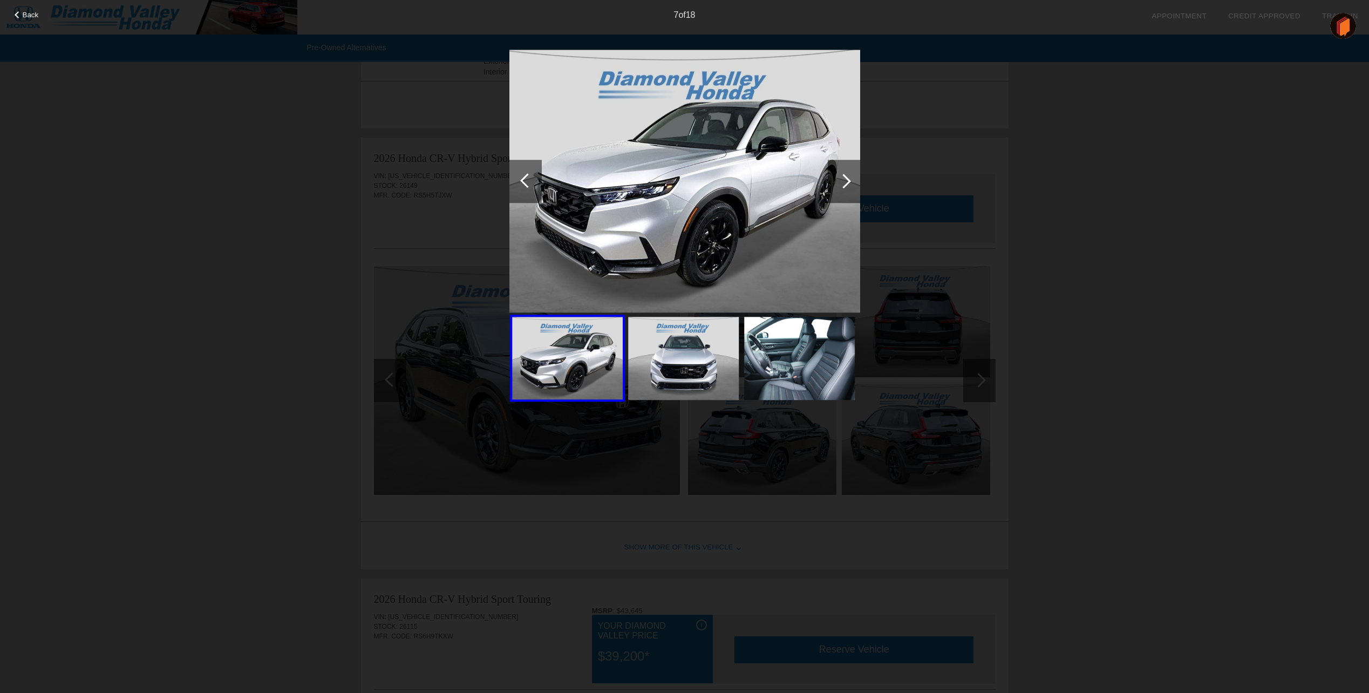
click at [518, 184] on div at bounding box center [525, 181] width 32 height 43
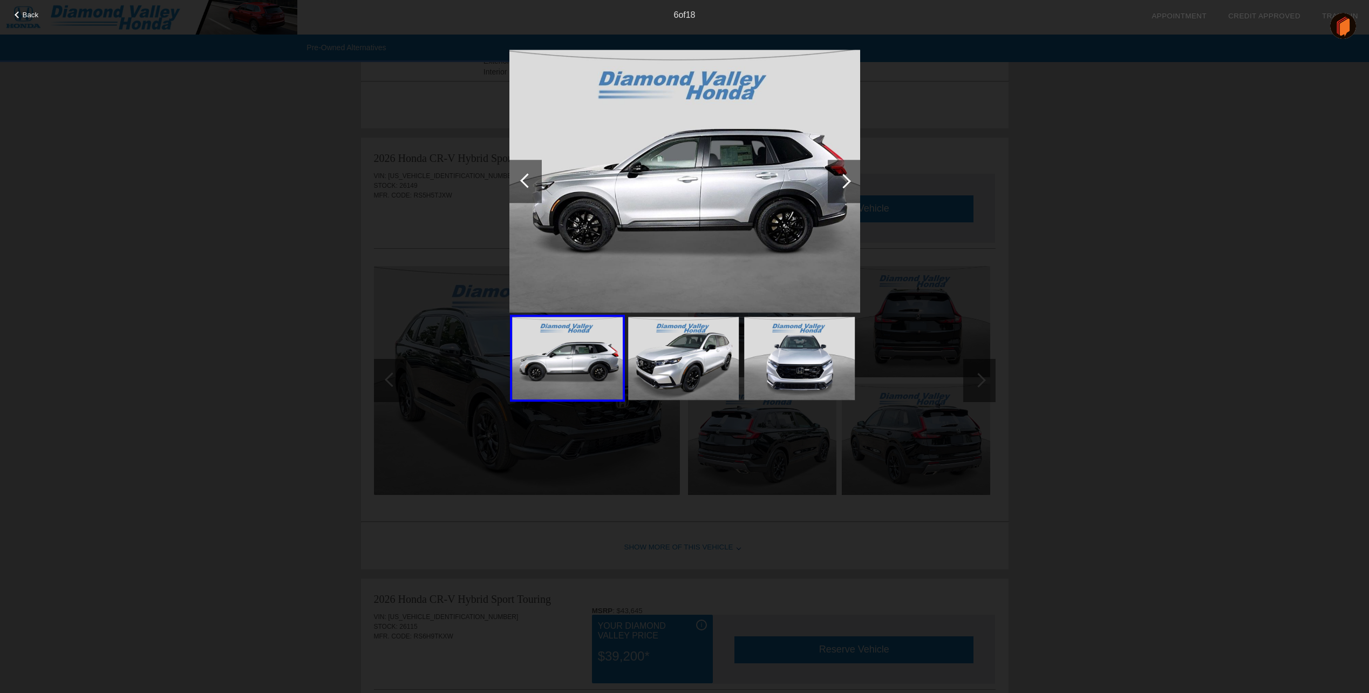
click at [518, 184] on div at bounding box center [525, 181] width 32 height 43
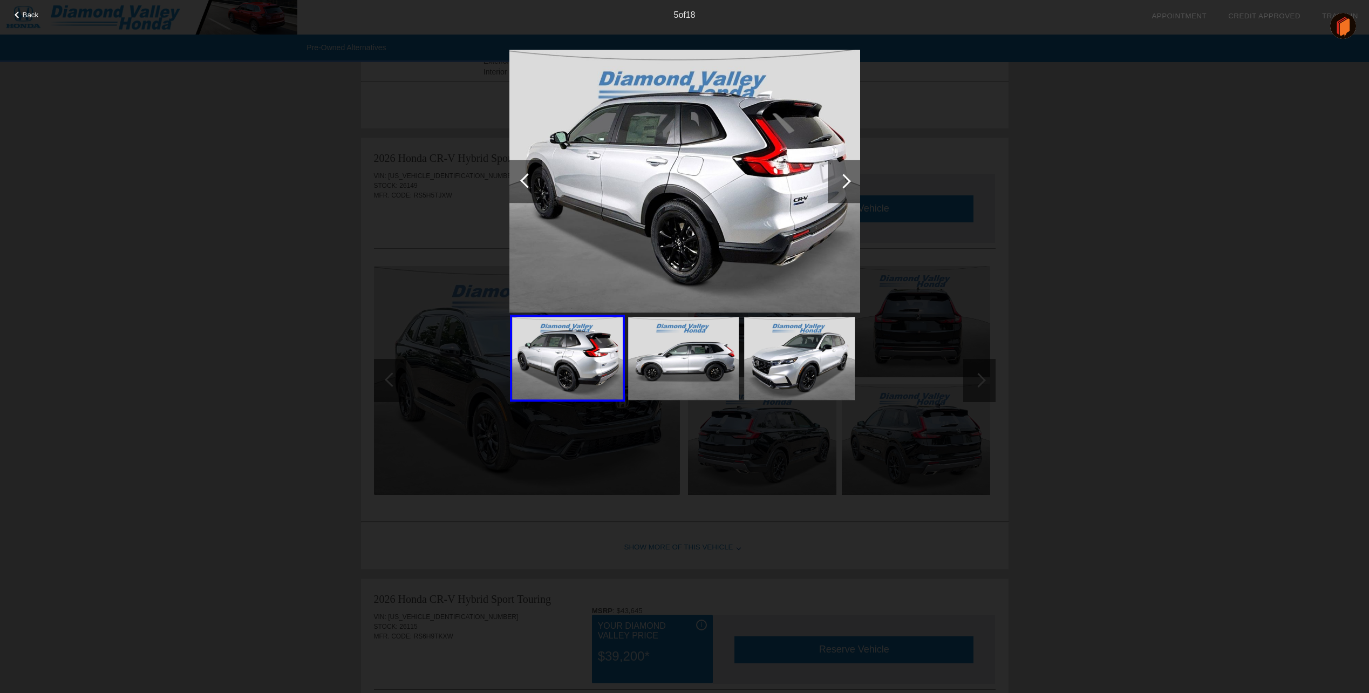
click at [518, 184] on div at bounding box center [525, 181] width 32 height 43
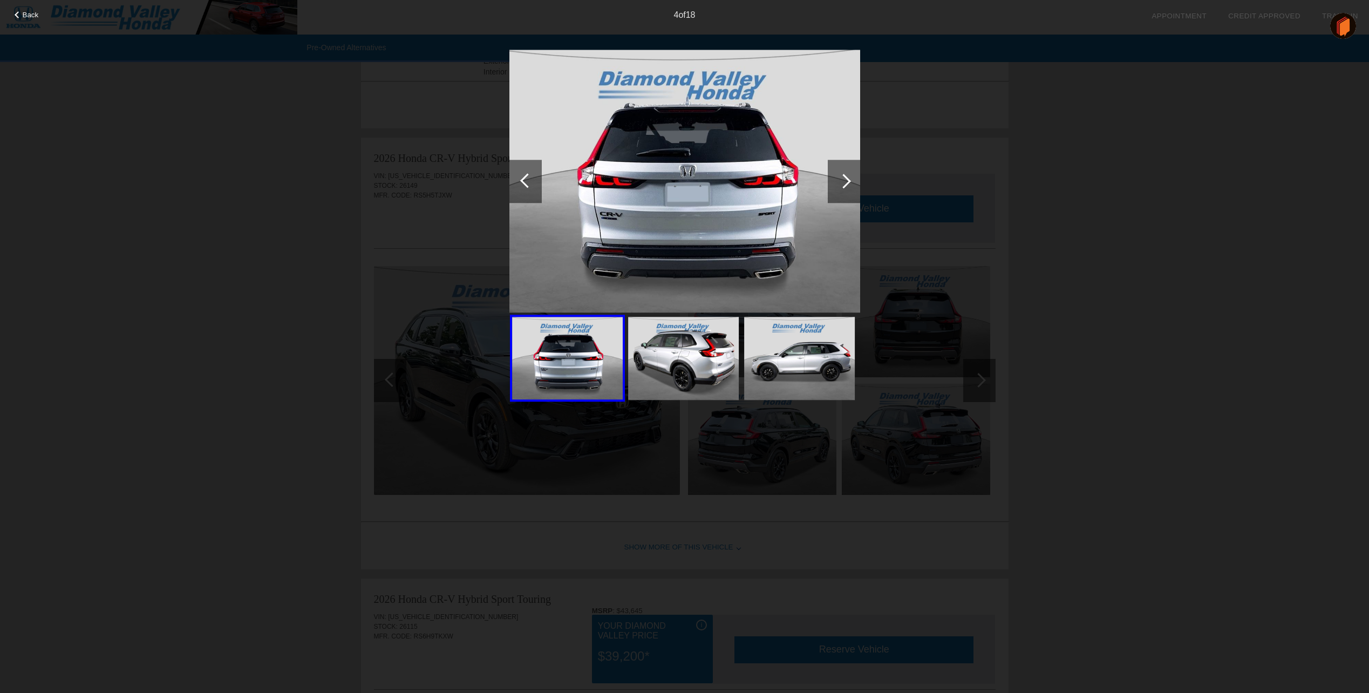
click at [518, 184] on div at bounding box center [525, 181] width 32 height 43
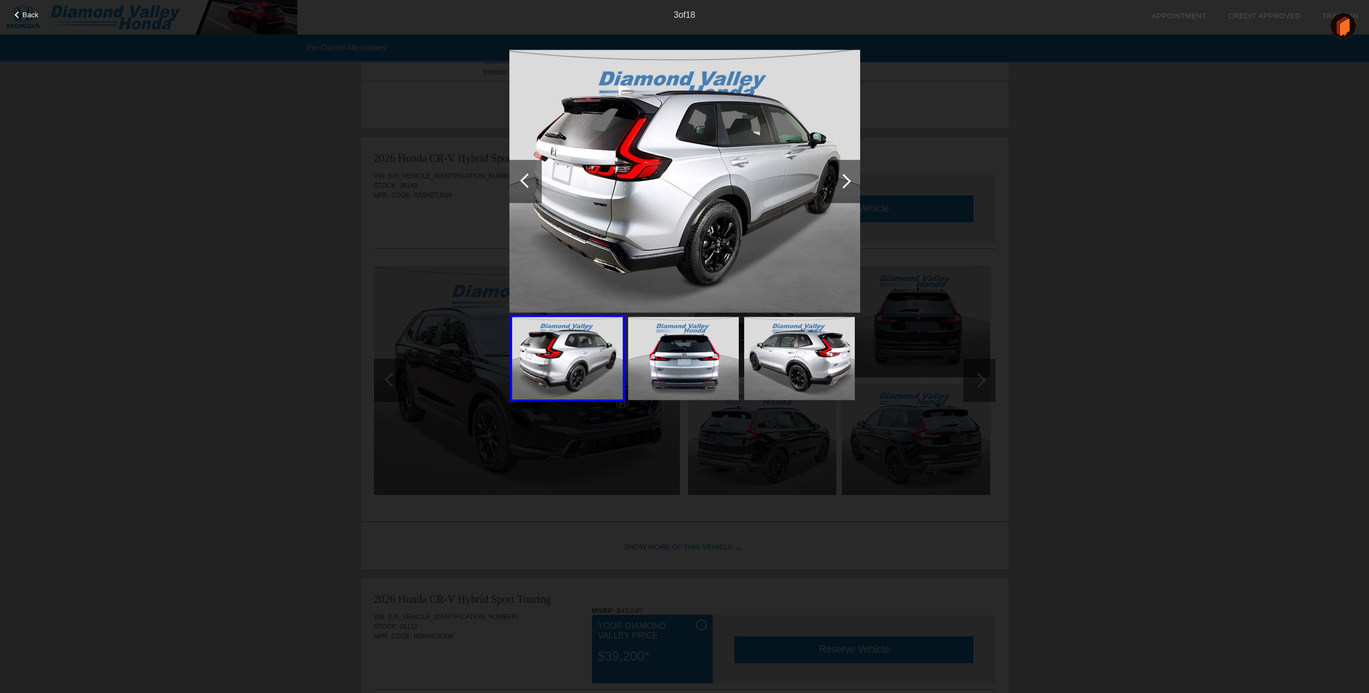
click at [518, 184] on div at bounding box center [525, 181] width 32 height 43
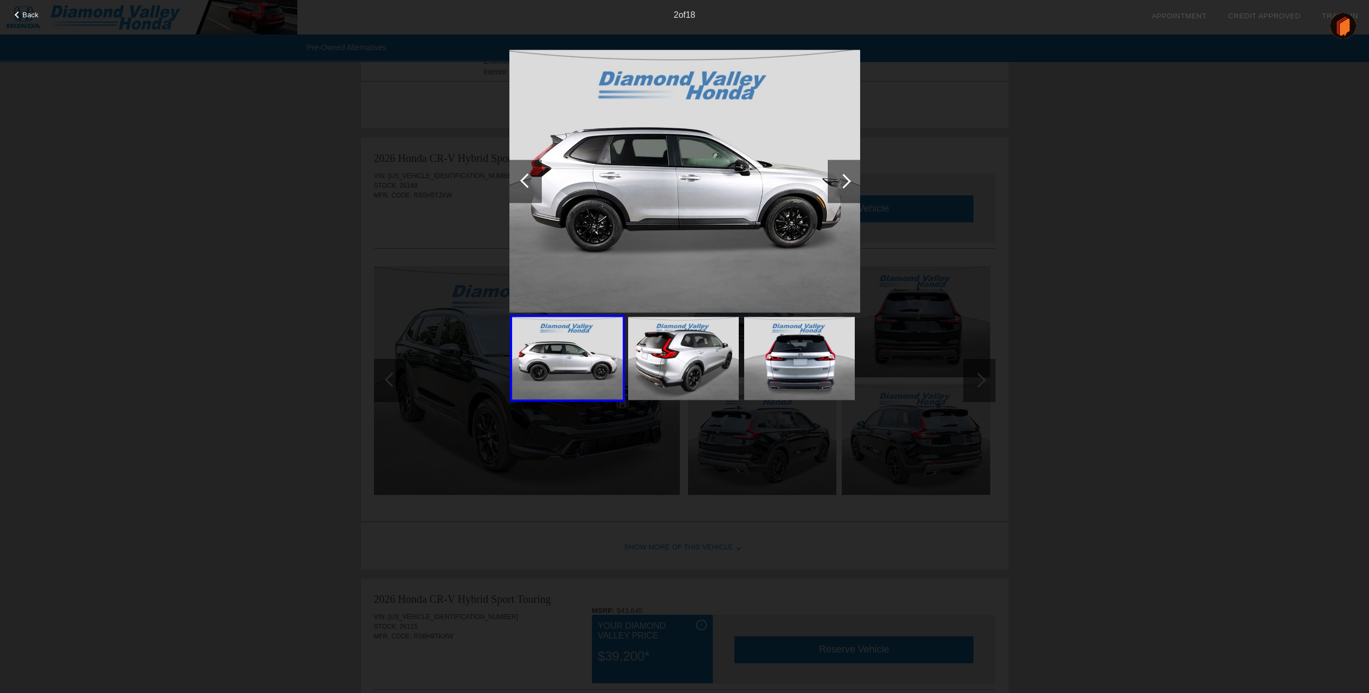
click at [518, 184] on div at bounding box center [525, 181] width 32 height 43
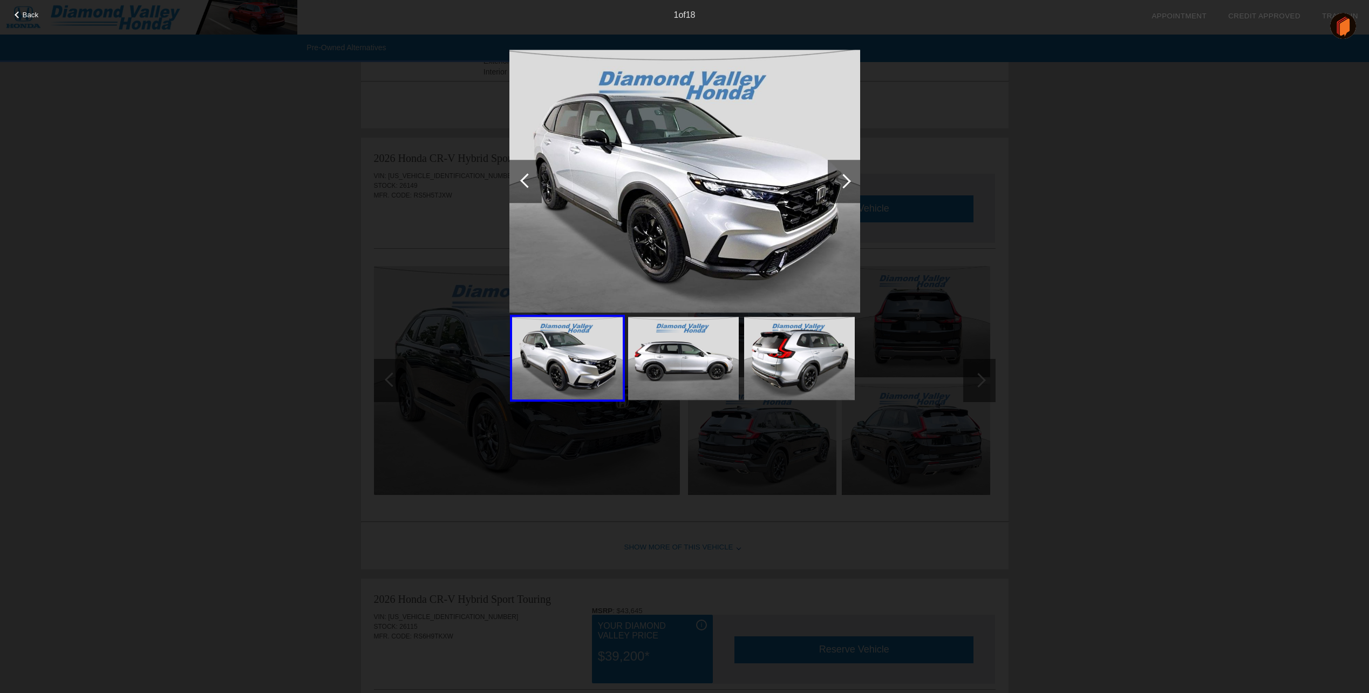
click at [518, 184] on div at bounding box center [525, 181] width 32 height 43
click at [418, 270] on div "Back 1 of 18" at bounding box center [684, 346] width 1369 height 693
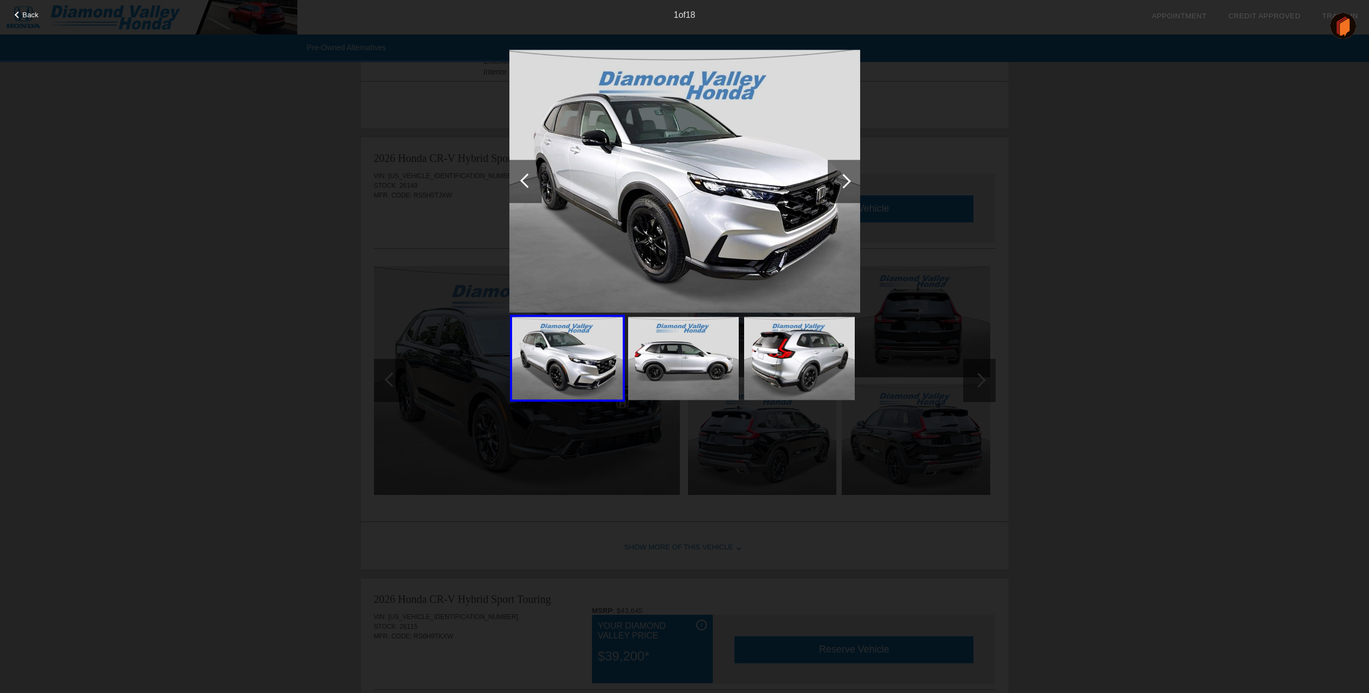
click at [432, 241] on div "Back 1 of 18" at bounding box center [684, 346] width 1369 height 693
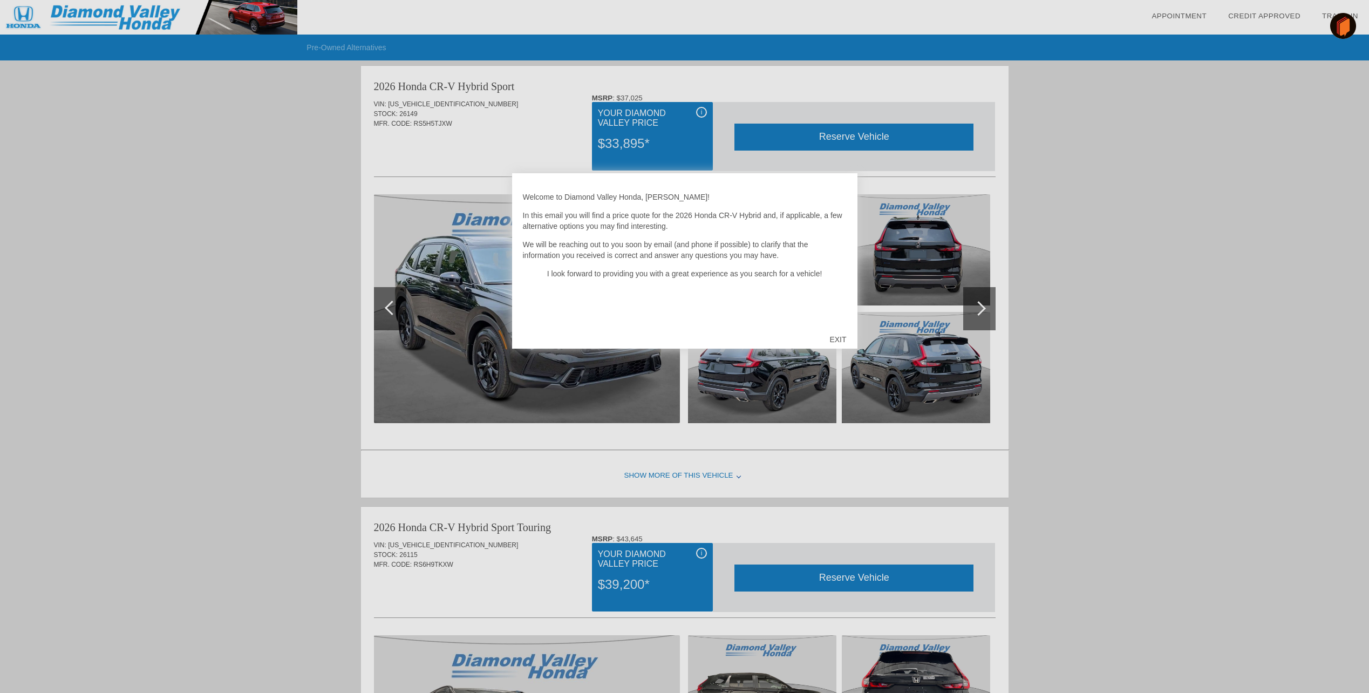
scroll to position [500, 0]
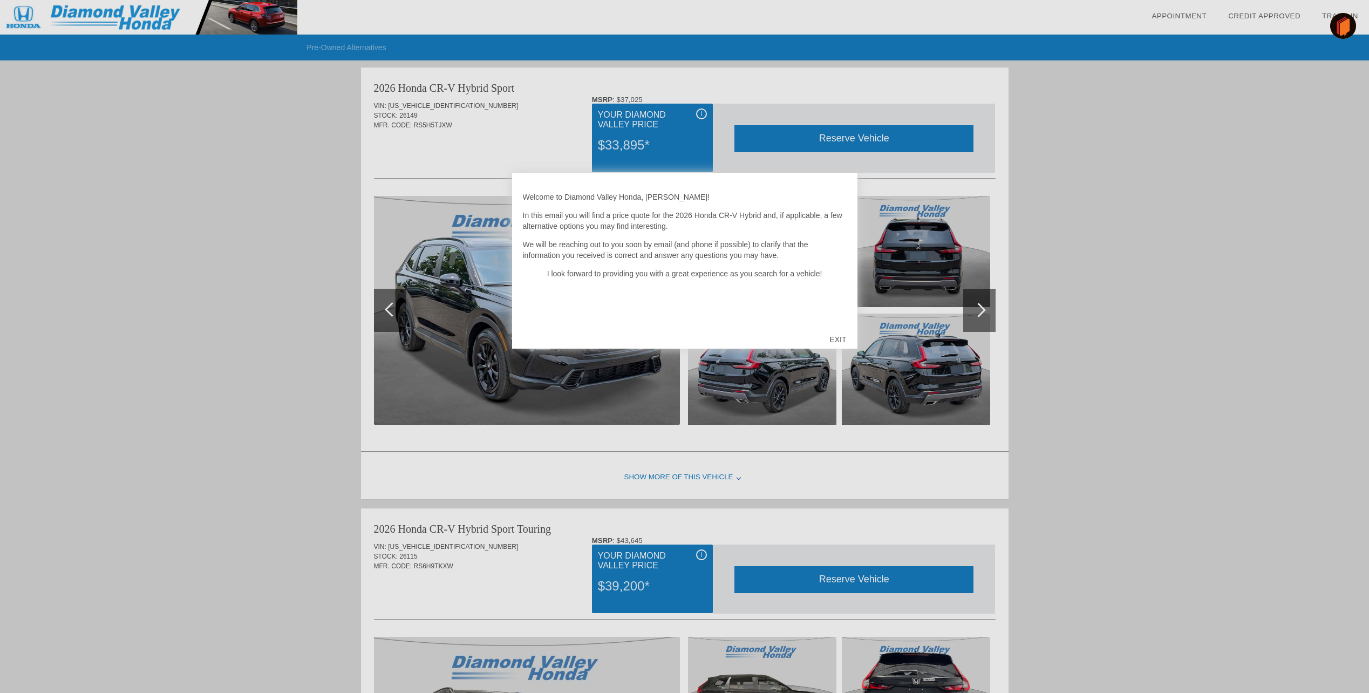
click at [843, 334] on div "EXIT" at bounding box center [837, 339] width 38 height 32
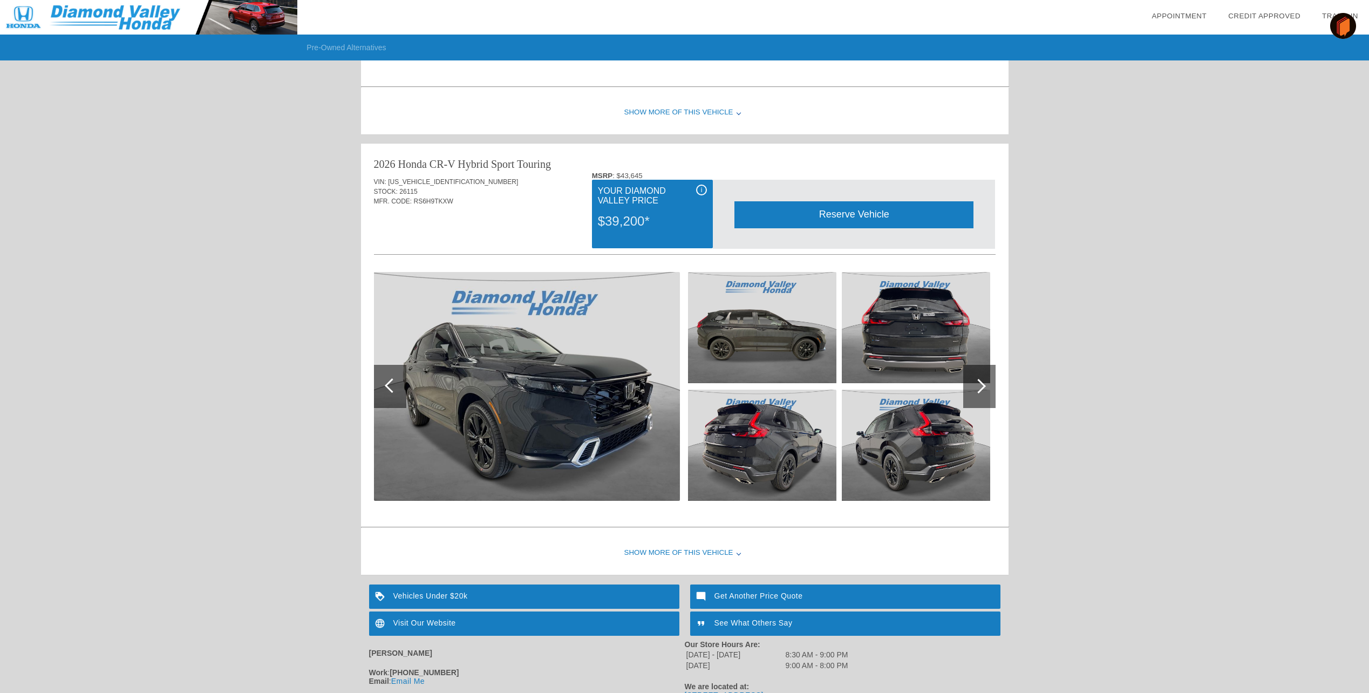
scroll to position [916, 0]
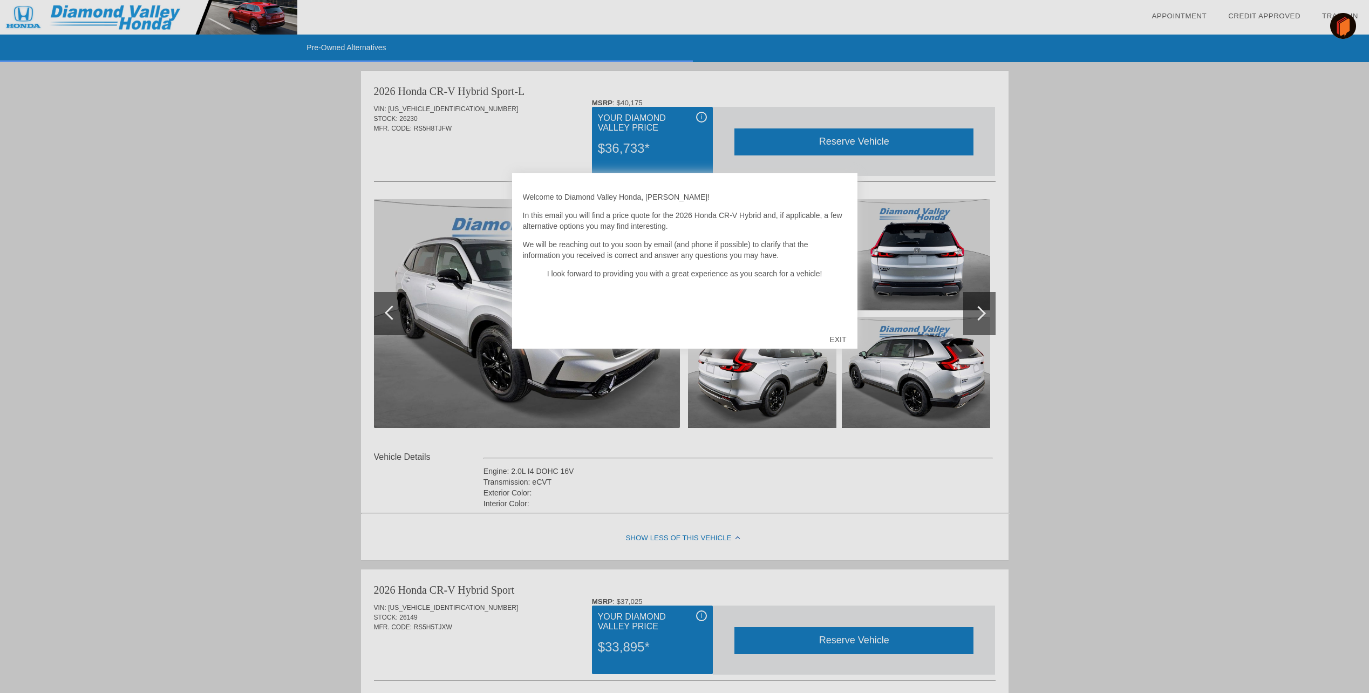
click at [832, 339] on div "EXIT" at bounding box center [837, 339] width 38 height 32
click at [838, 341] on div "EXIT" at bounding box center [837, 339] width 38 height 32
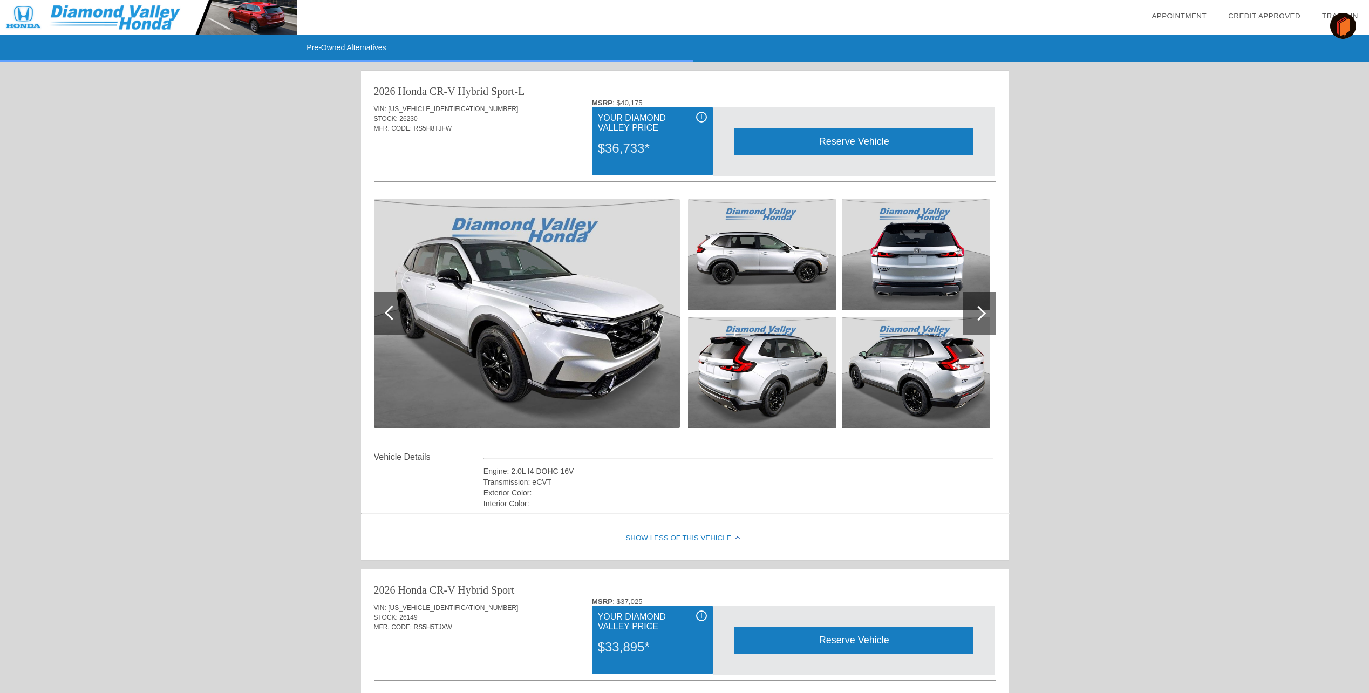
click at [530, 314] on img at bounding box center [527, 313] width 306 height 229
